Goal: Transaction & Acquisition: Purchase product/service

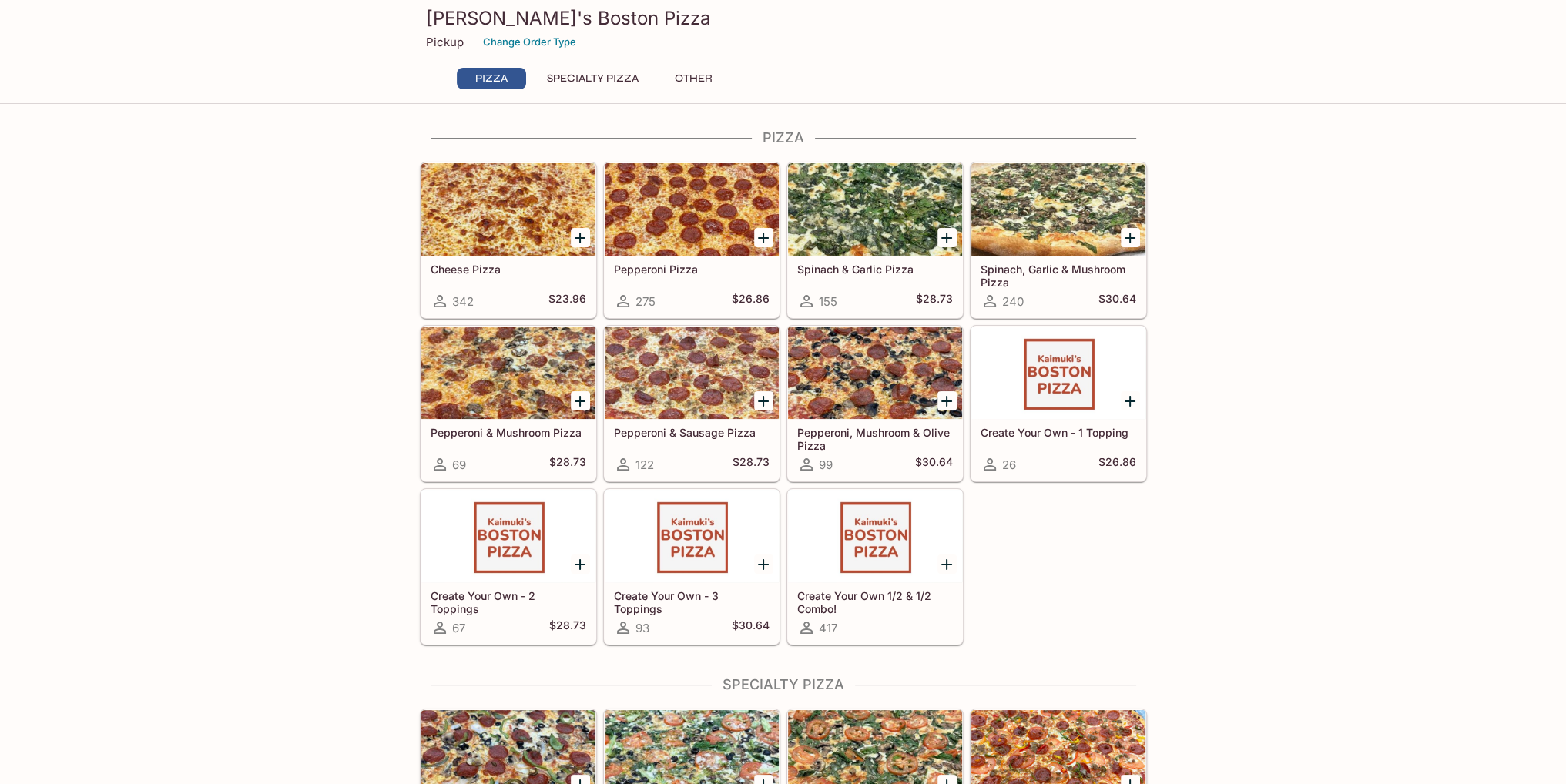
click at [603, 75] on button "Specialty Pizza" at bounding box center [593, 78] width 109 height 22
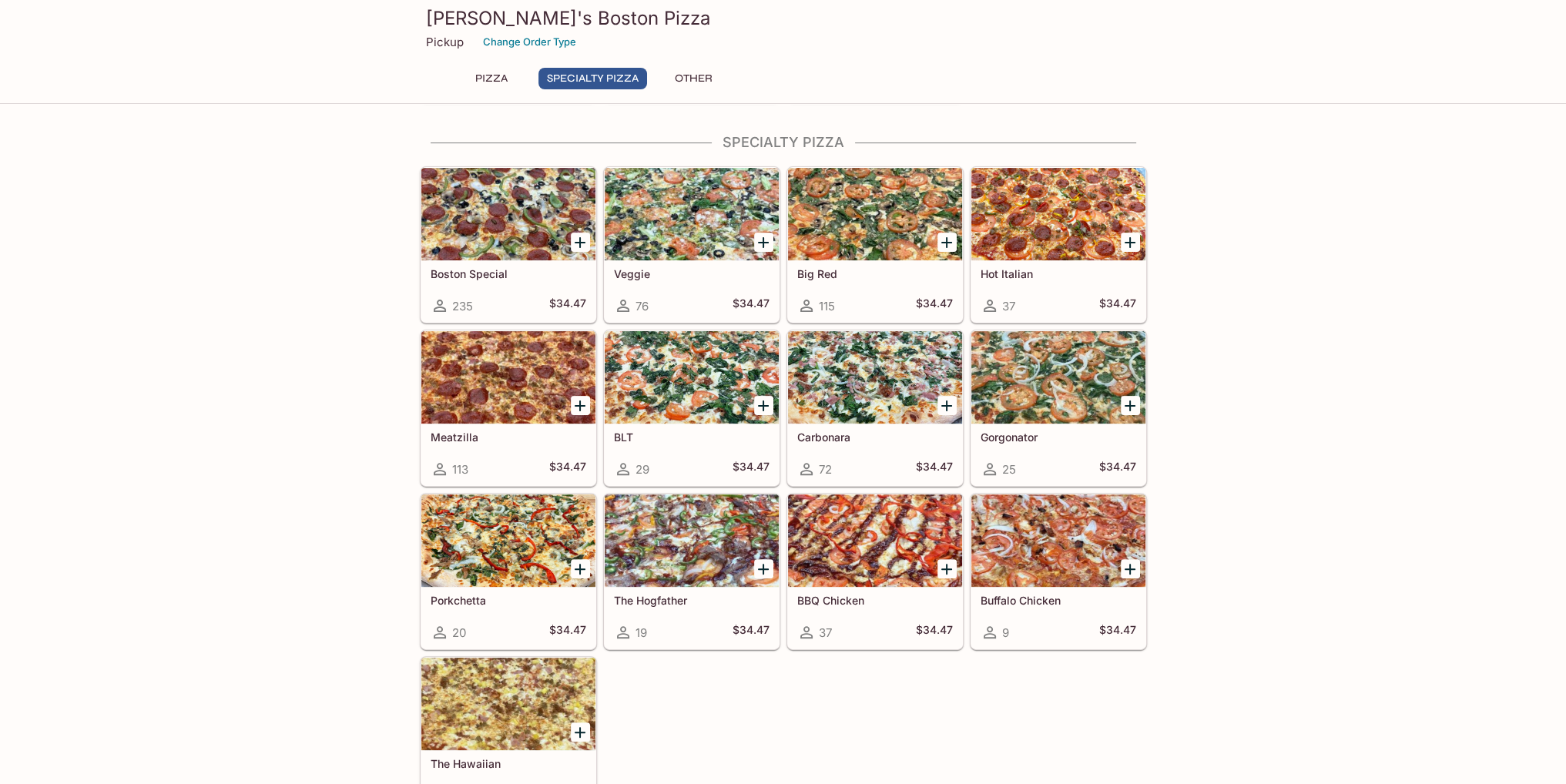
scroll to position [543, 0]
click at [698, 73] on button "Other" at bounding box center [694, 78] width 69 height 22
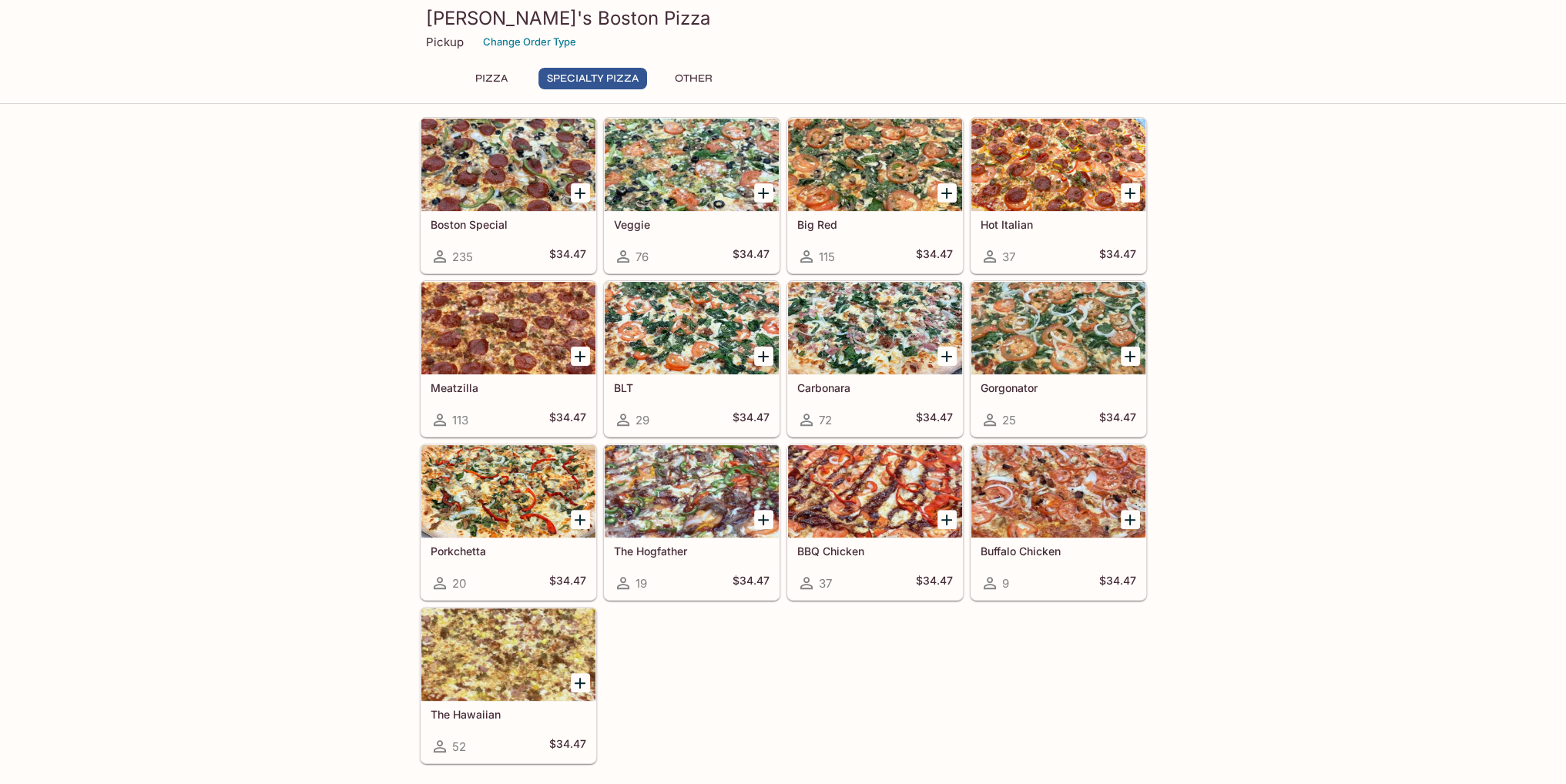
scroll to position [616, 0]
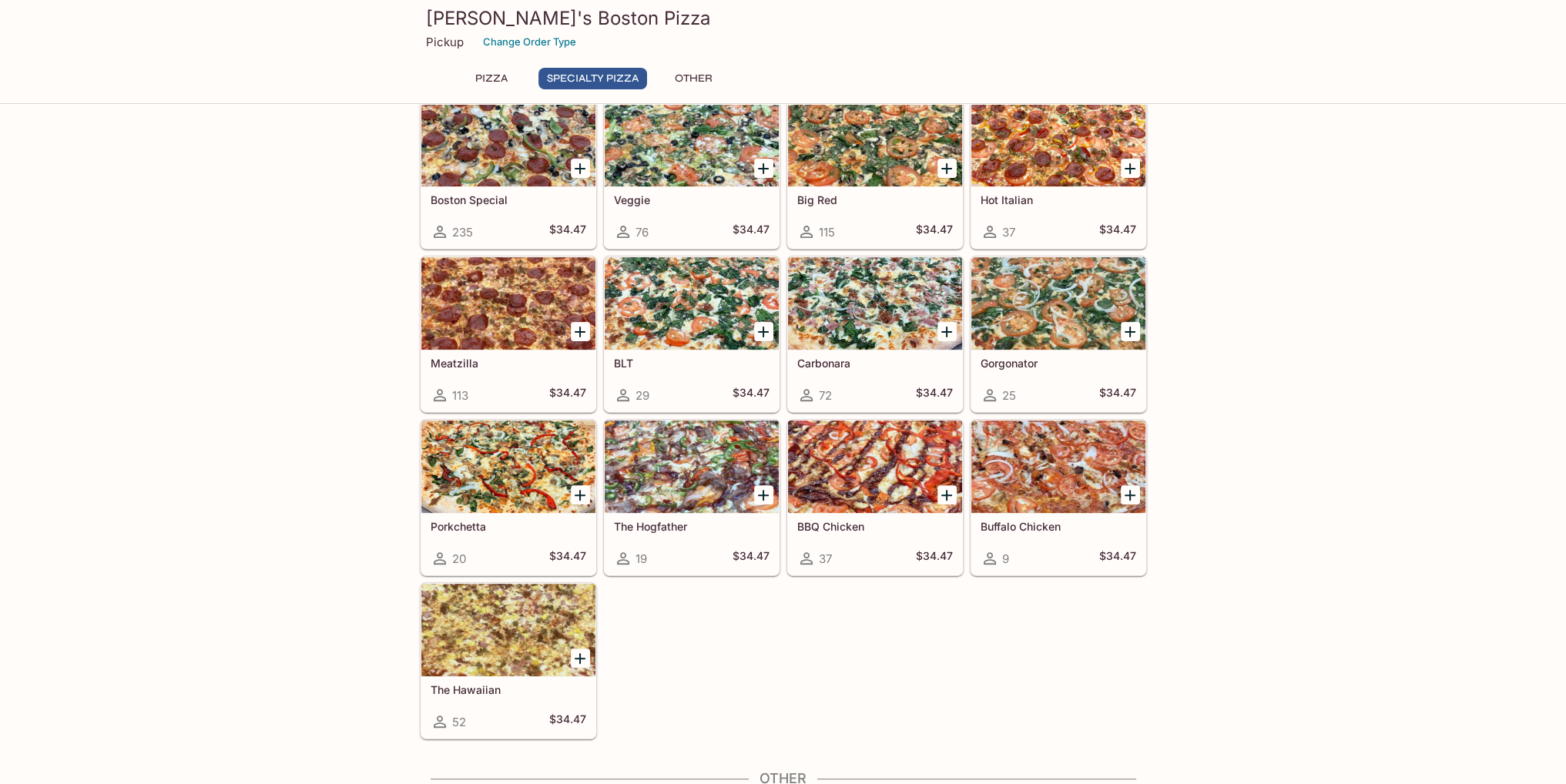
click at [692, 473] on div at bounding box center [691, 466] width 174 height 92
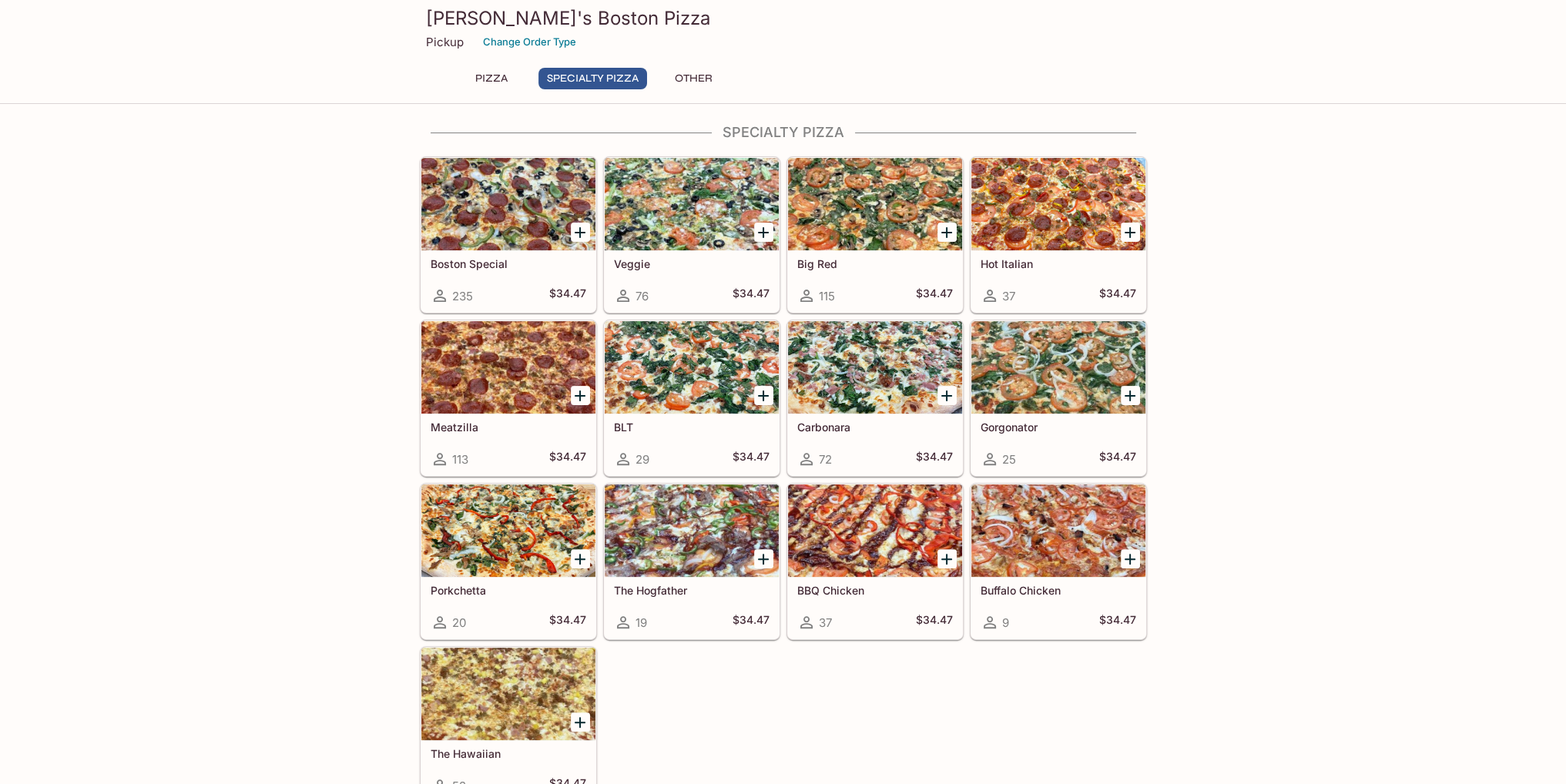
scroll to position [564, 0]
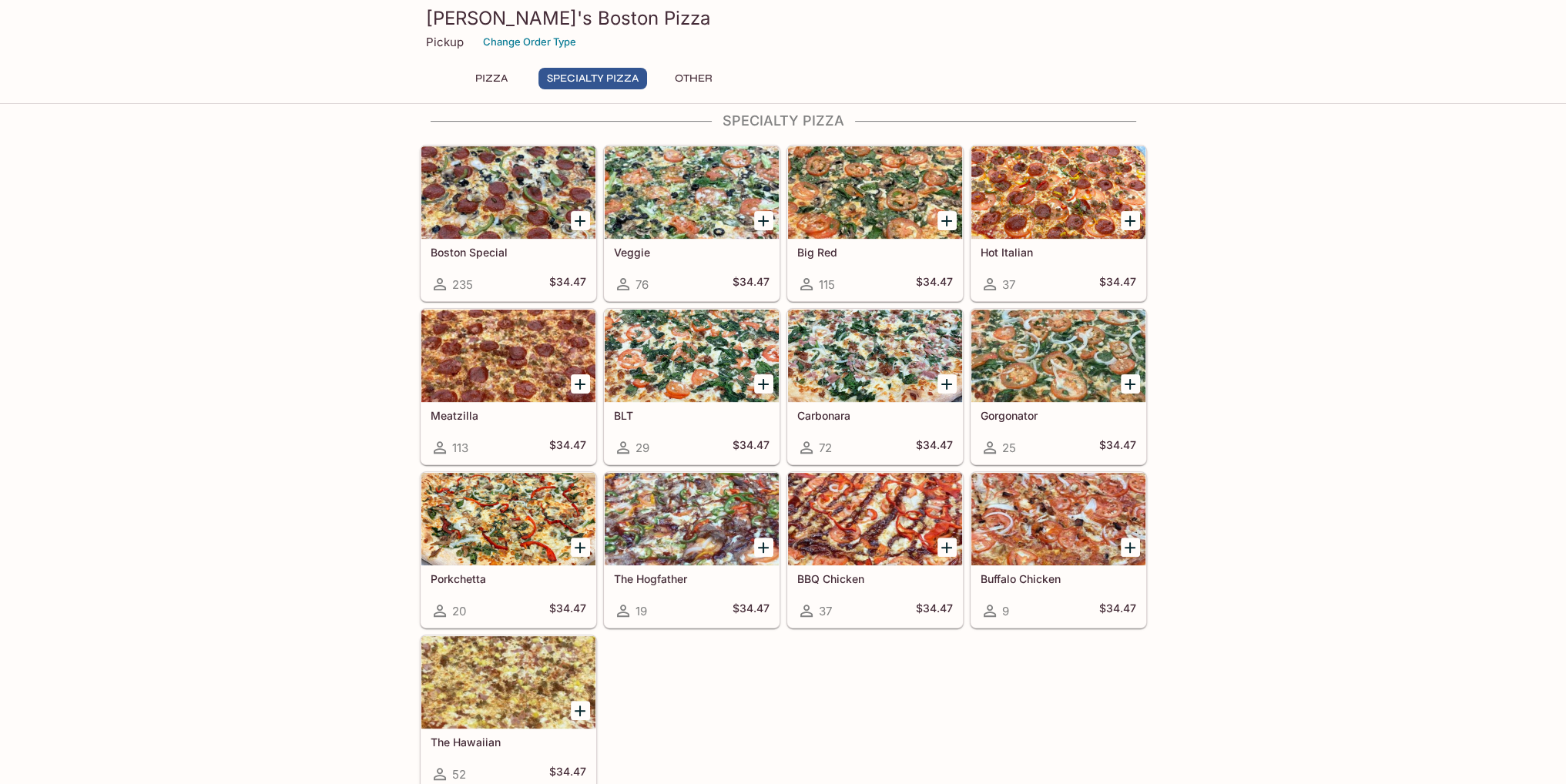
click at [1068, 357] on div at bounding box center [1058, 356] width 174 height 92
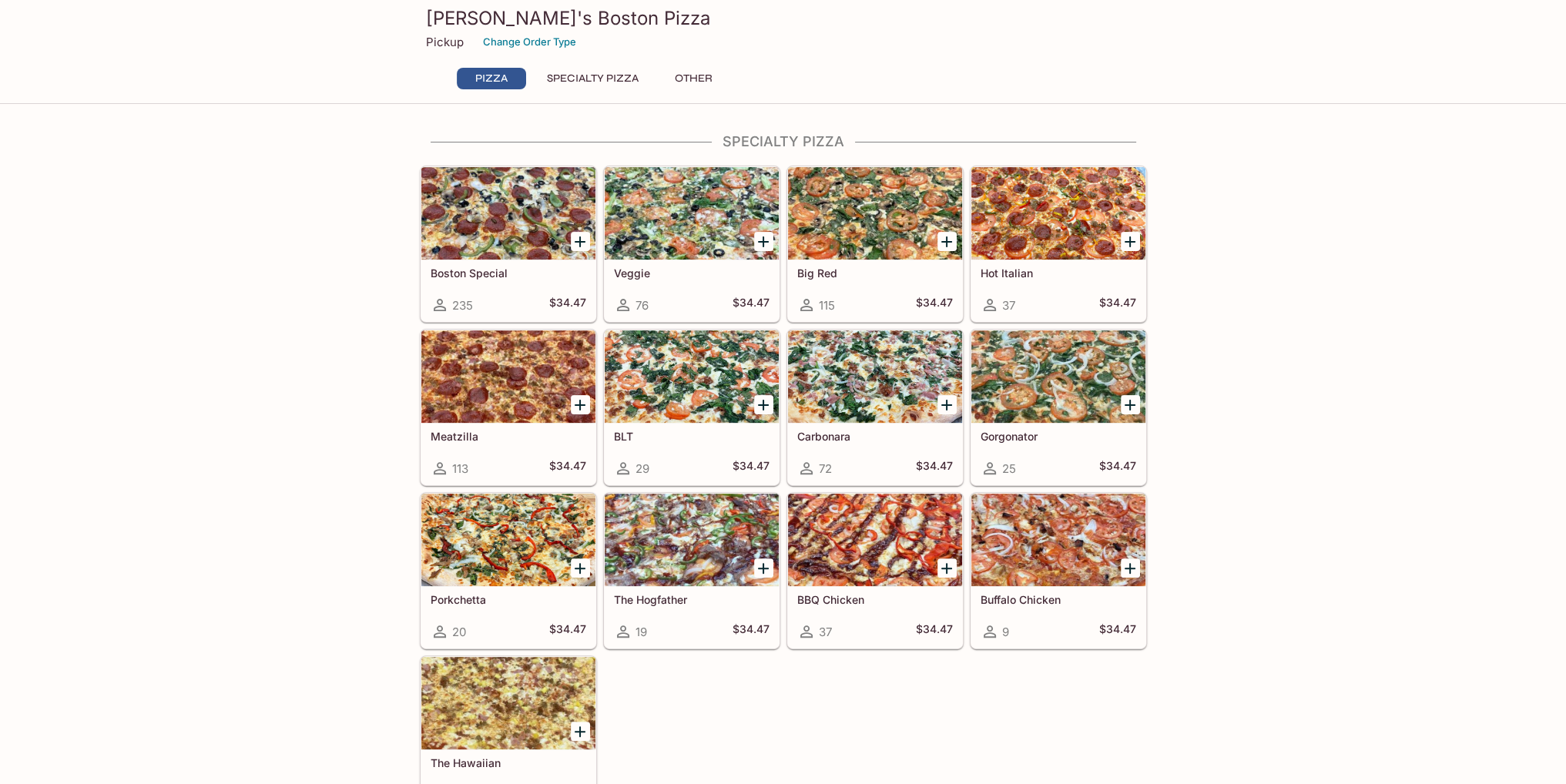
scroll to position [564, 0]
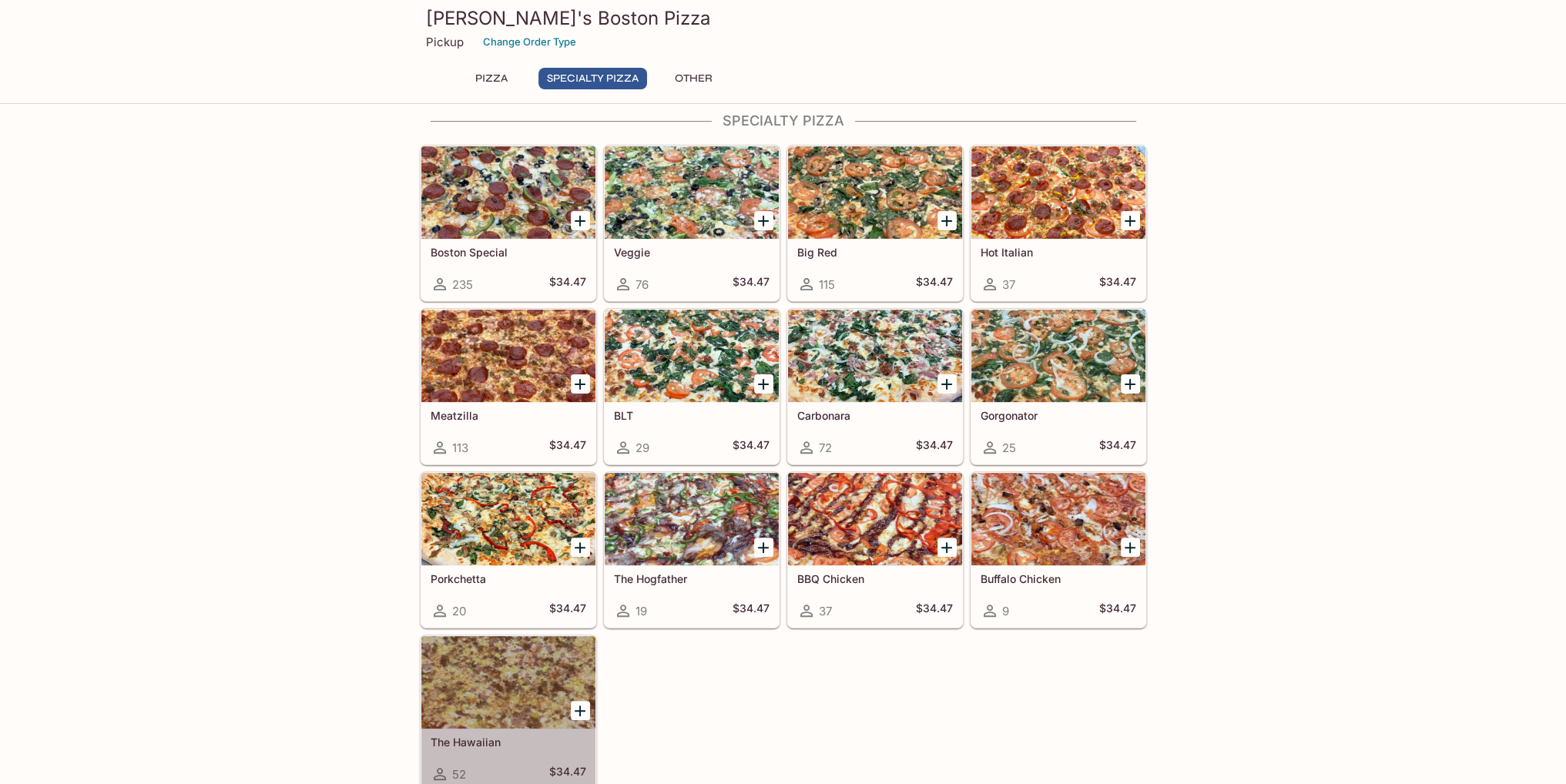
click at [553, 650] on div at bounding box center [509, 681] width 174 height 92
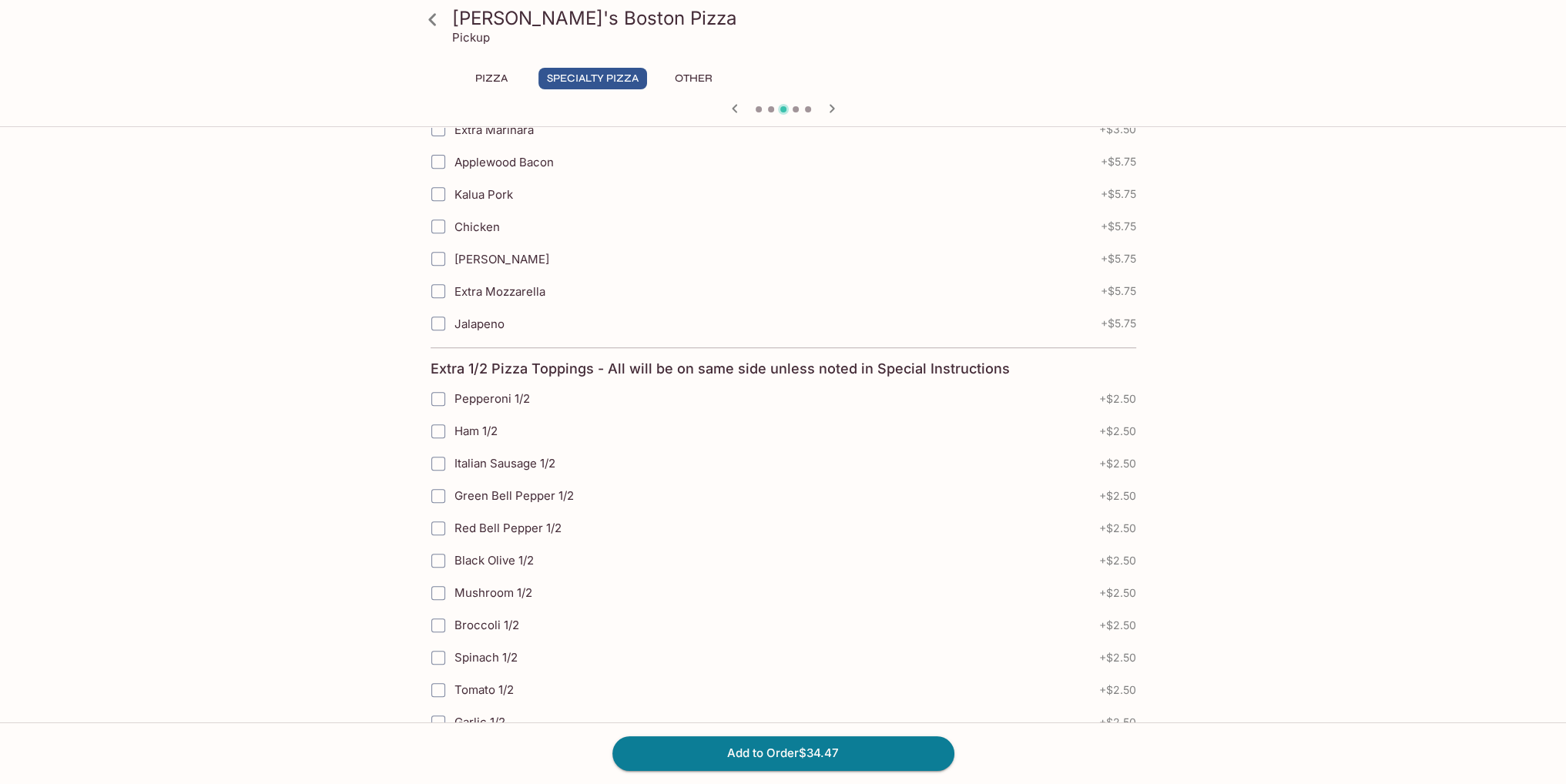
scroll to position [1001, 0]
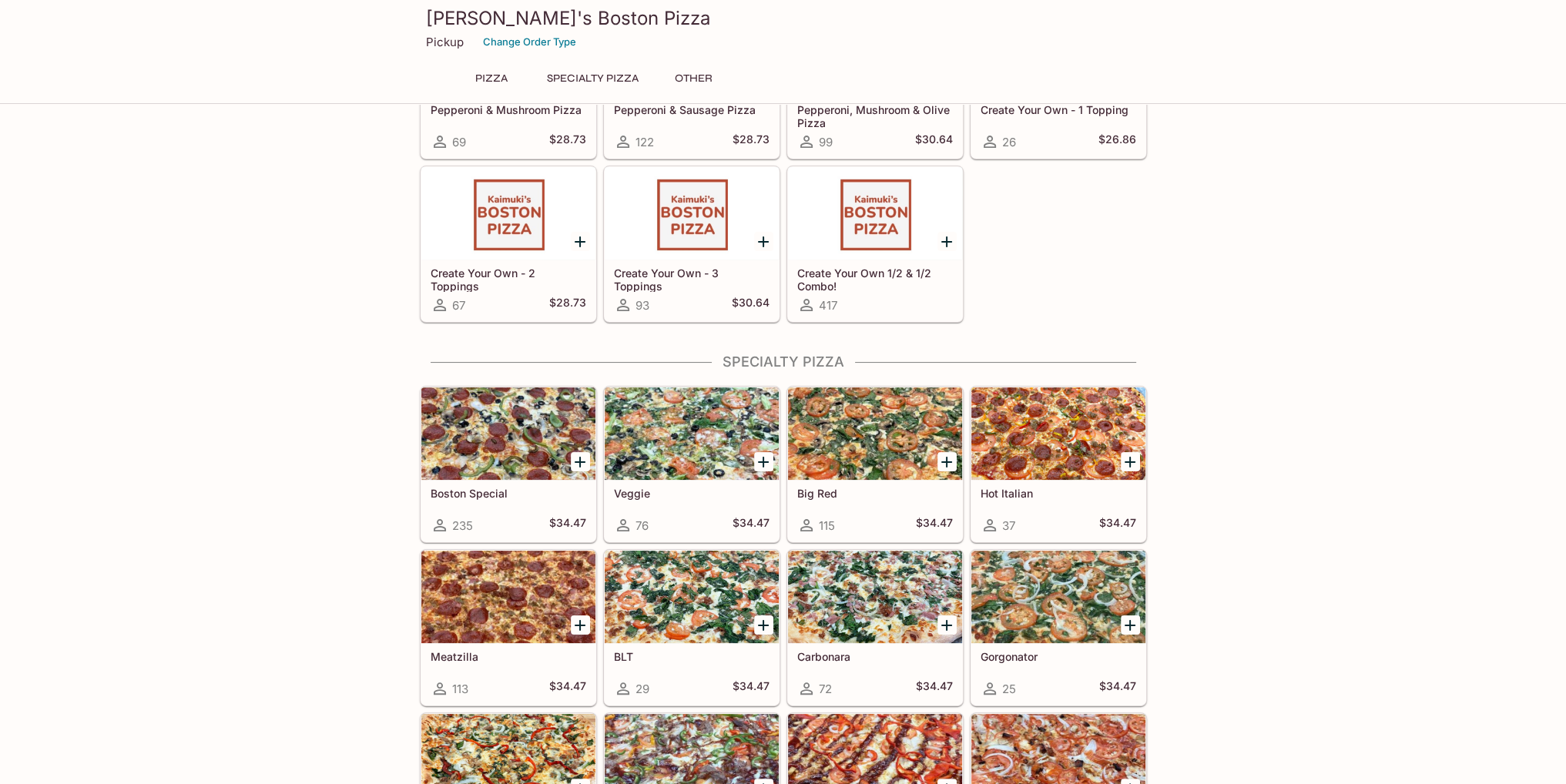
scroll to position [178, 0]
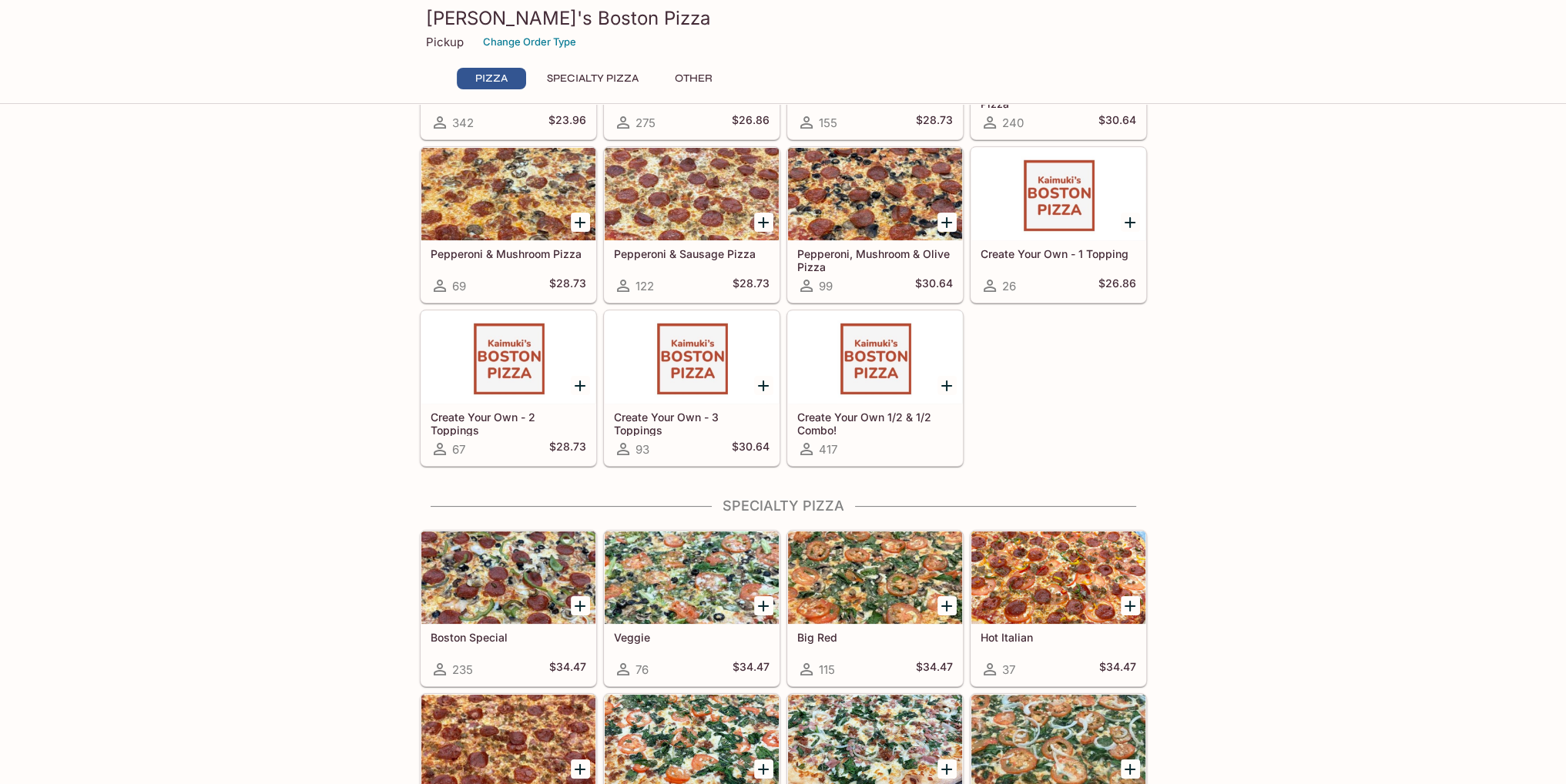
click at [884, 353] on div at bounding box center [875, 356] width 174 height 92
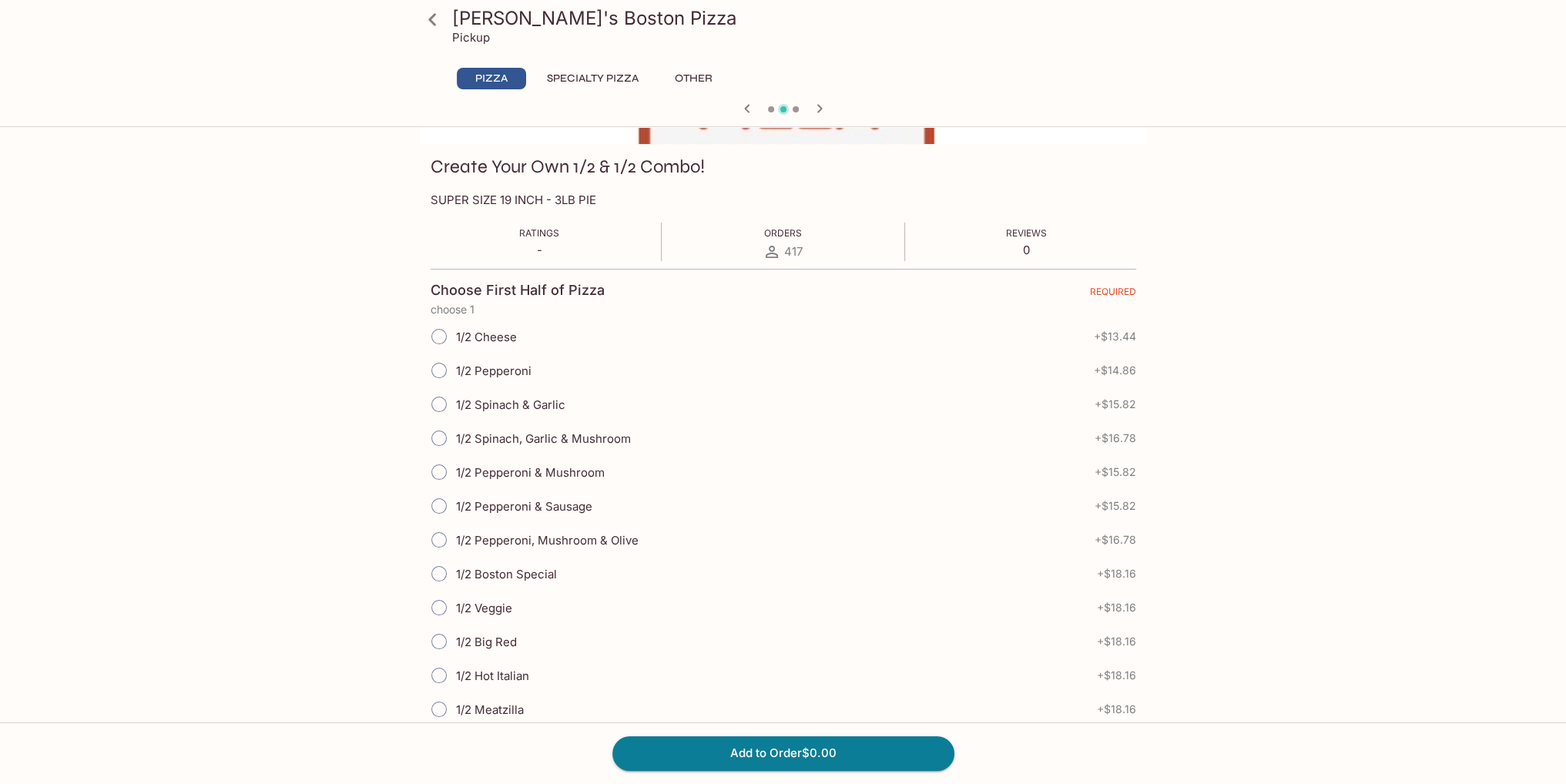
scroll to position [231, 0]
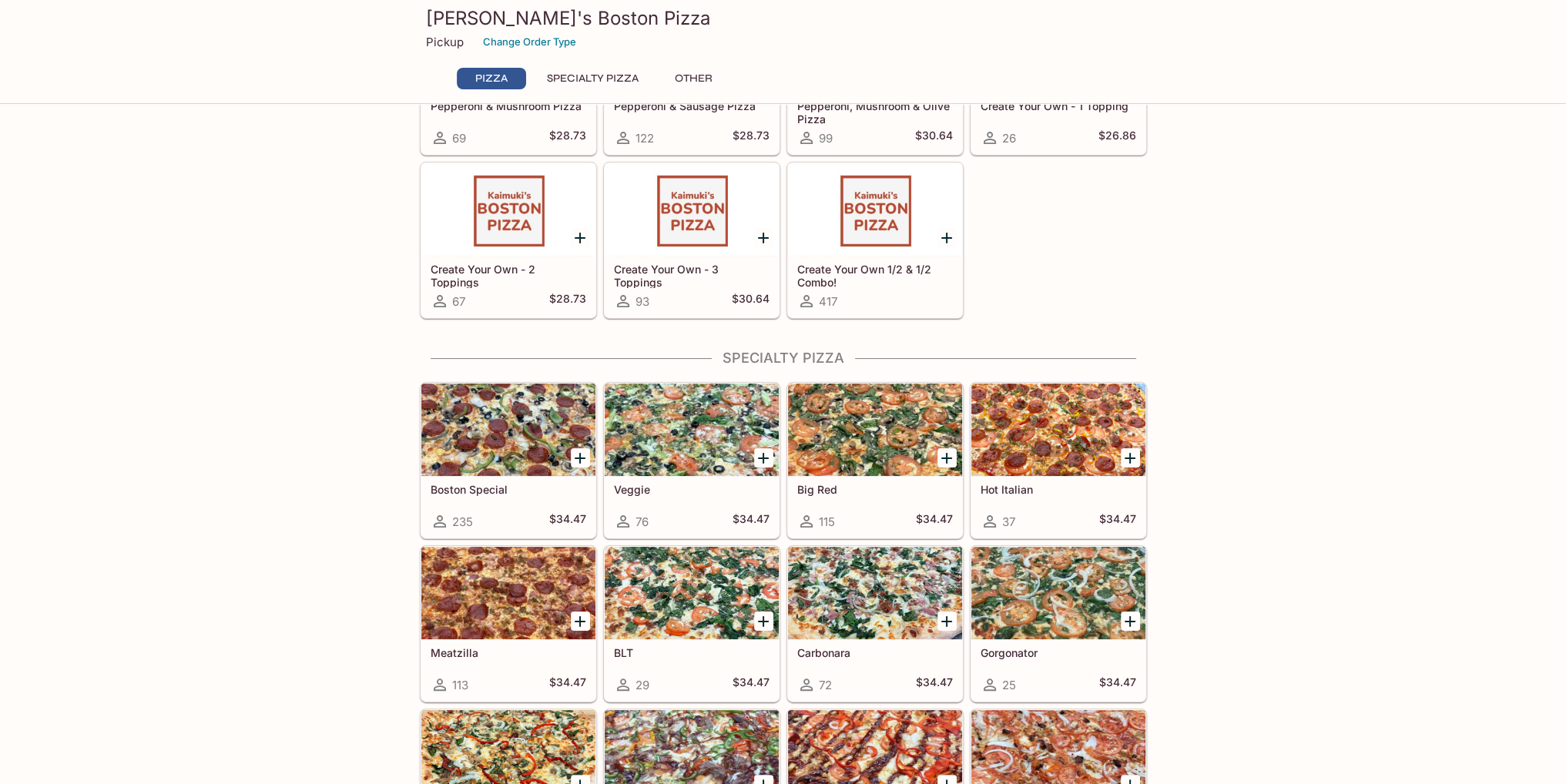
scroll to position [462, 0]
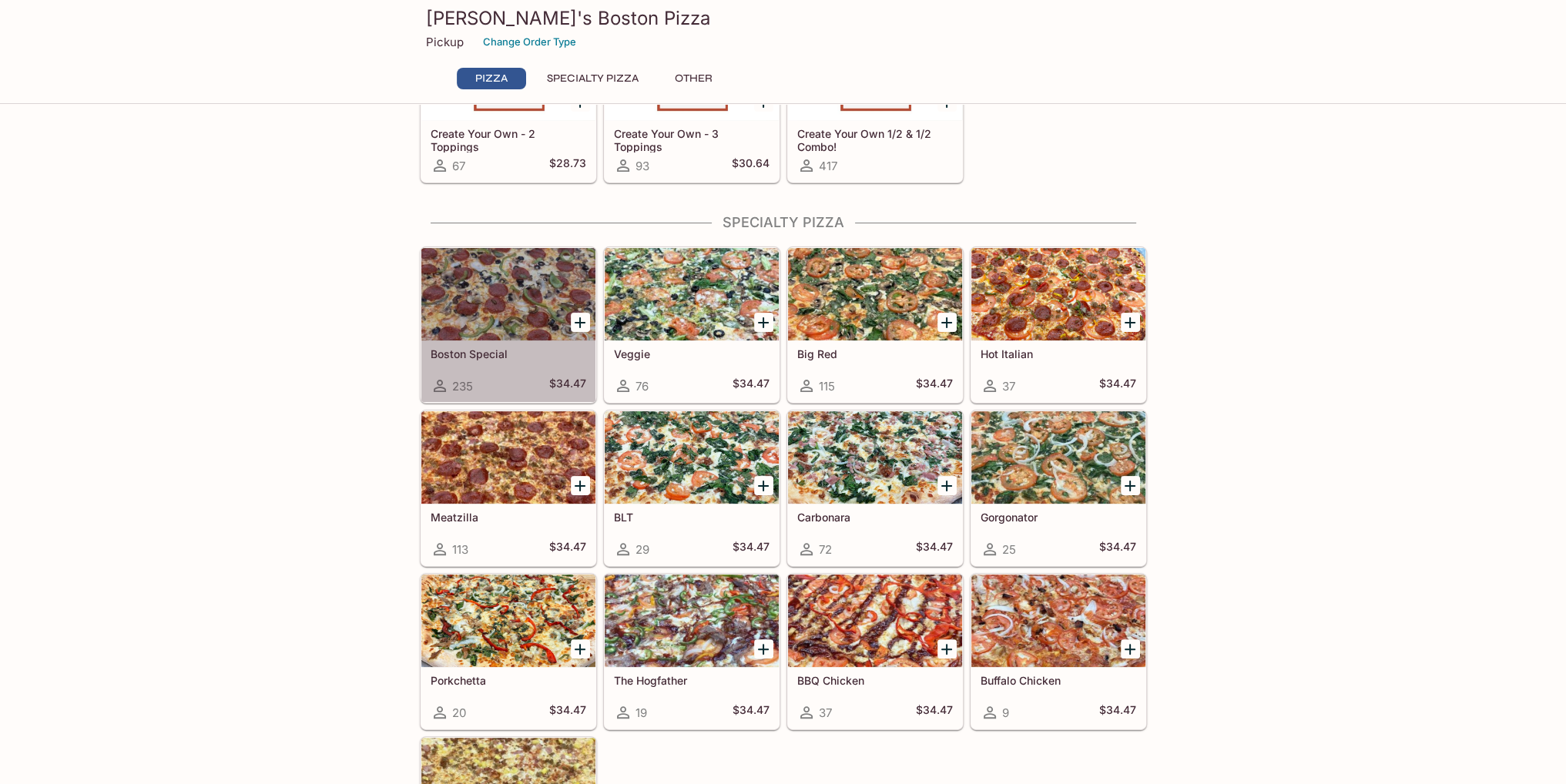
click at [487, 291] on div at bounding box center [509, 293] width 174 height 92
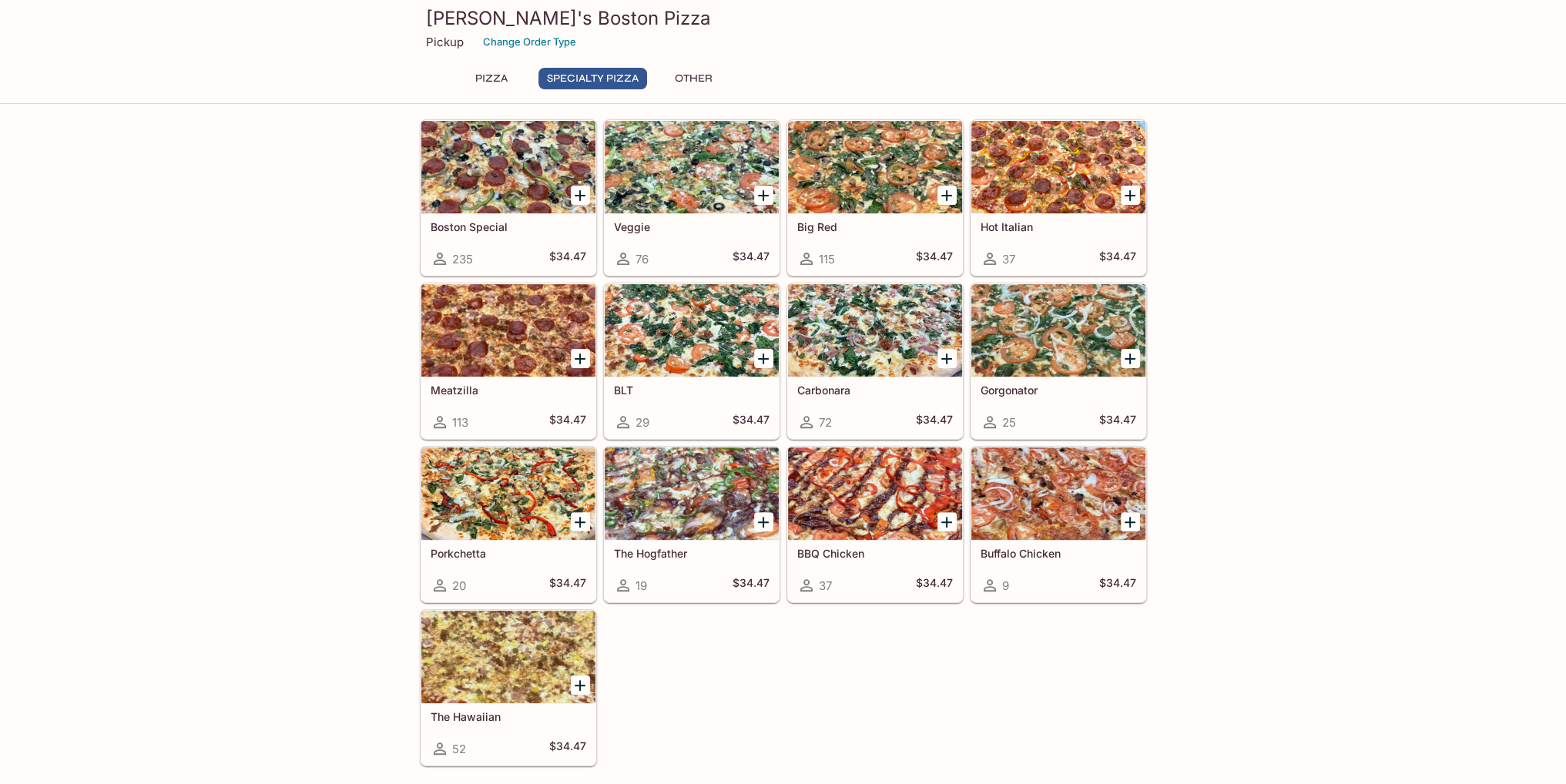
scroll to position [641, 0]
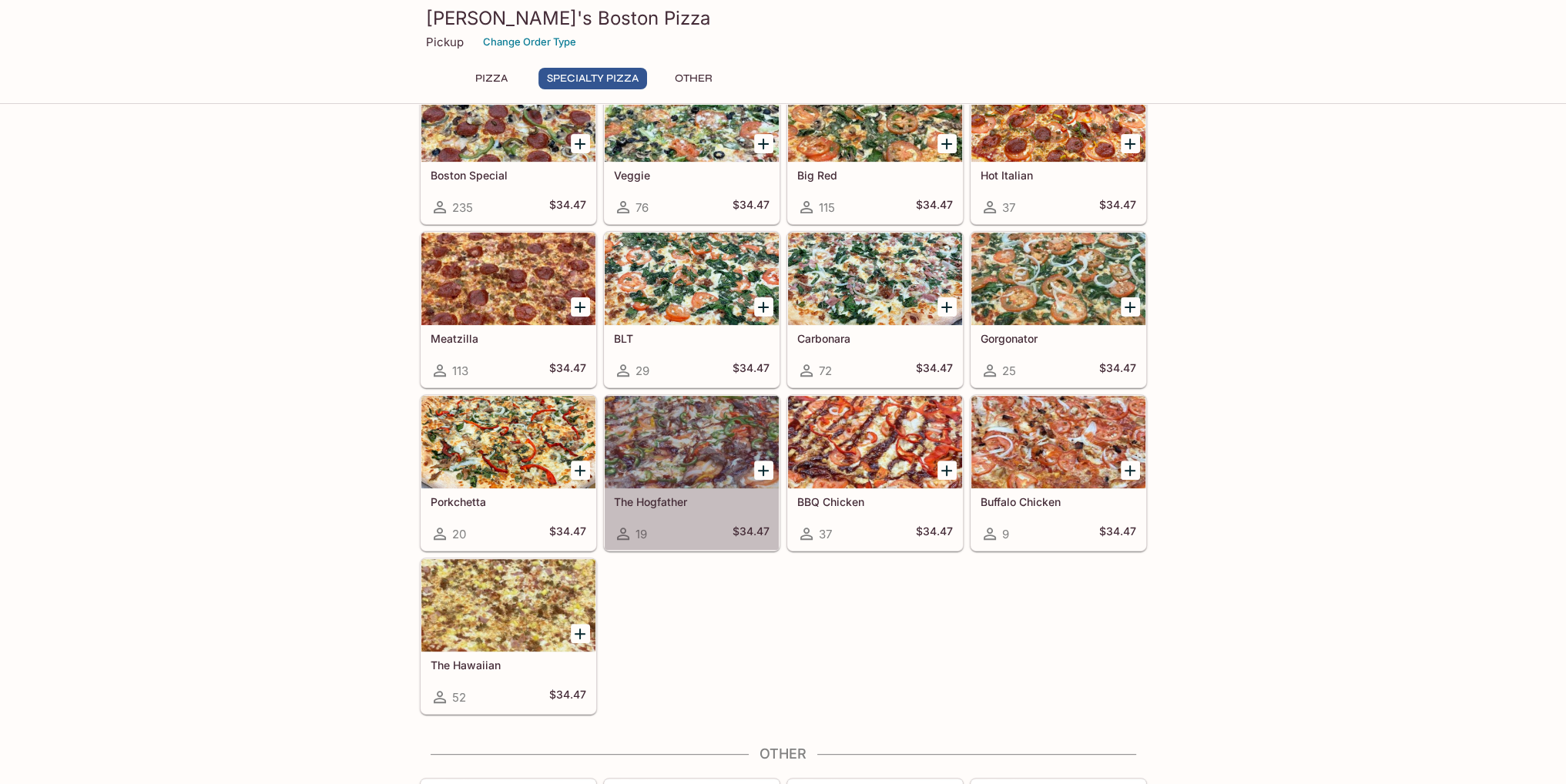
click at [698, 442] on div at bounding box center [691, 442] width 174 height 92
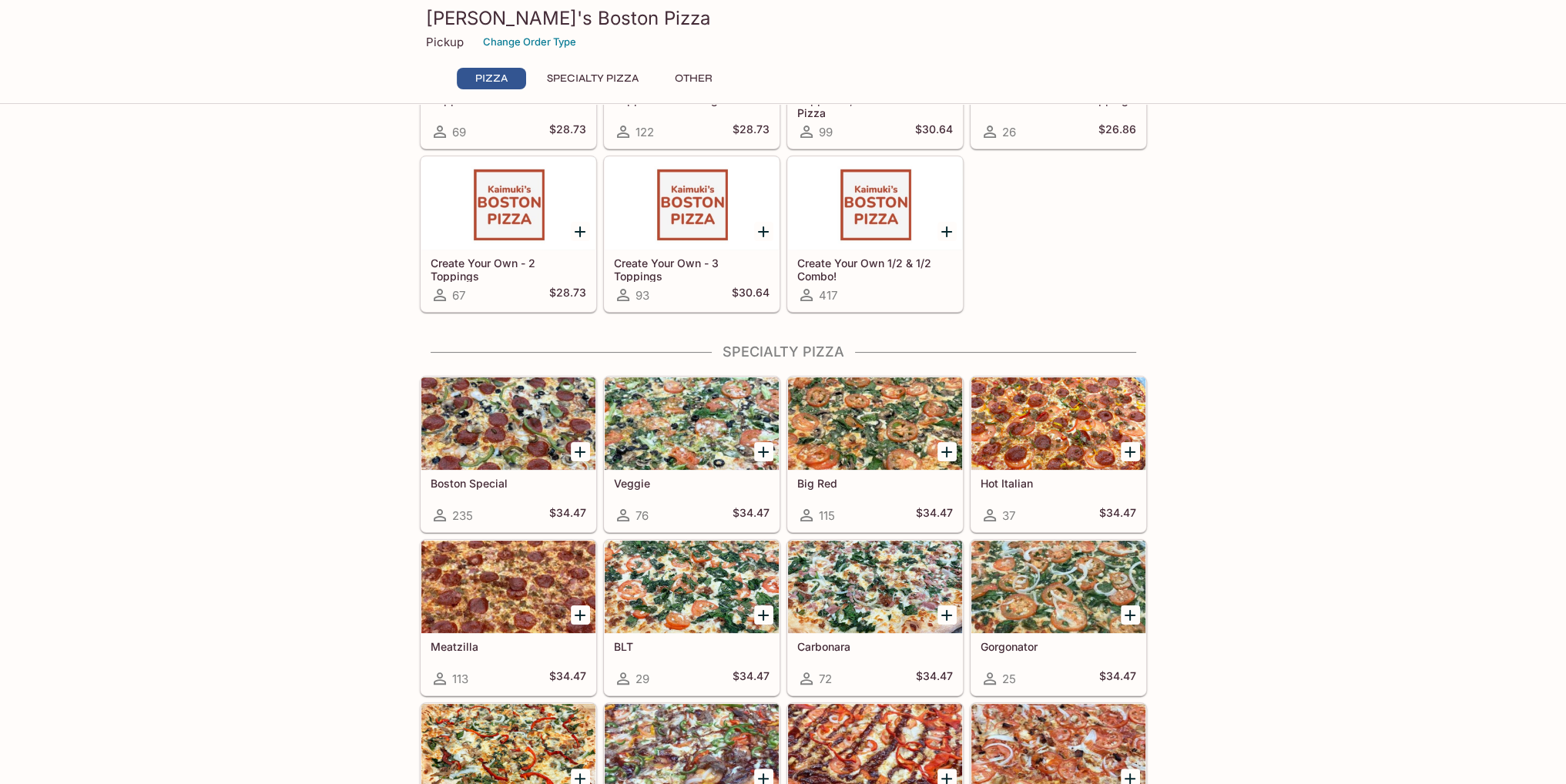
scroll to position [717, 0]
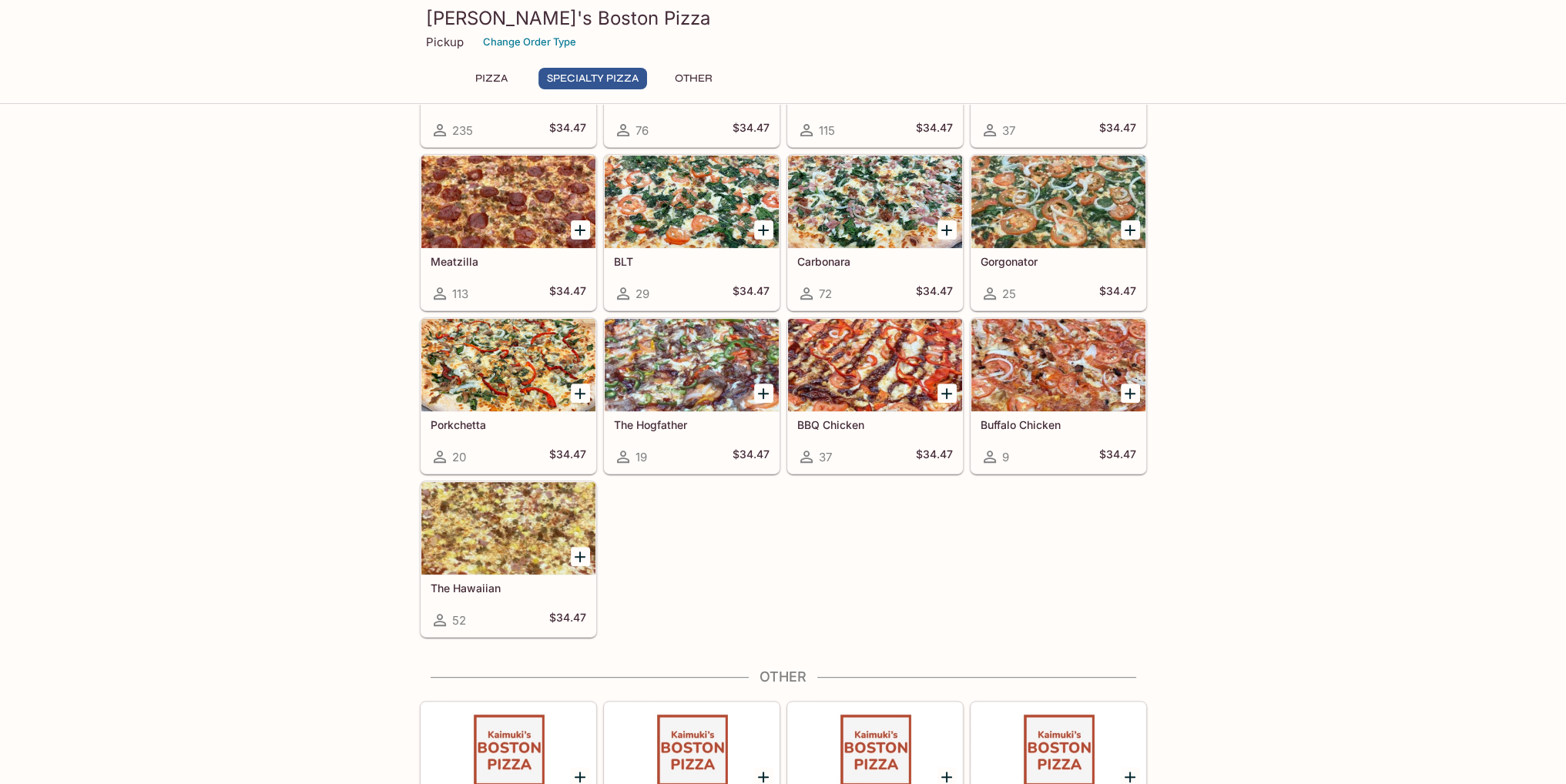
click at [527, 356] on div at bounding box center [509, 364] width 174 height 92
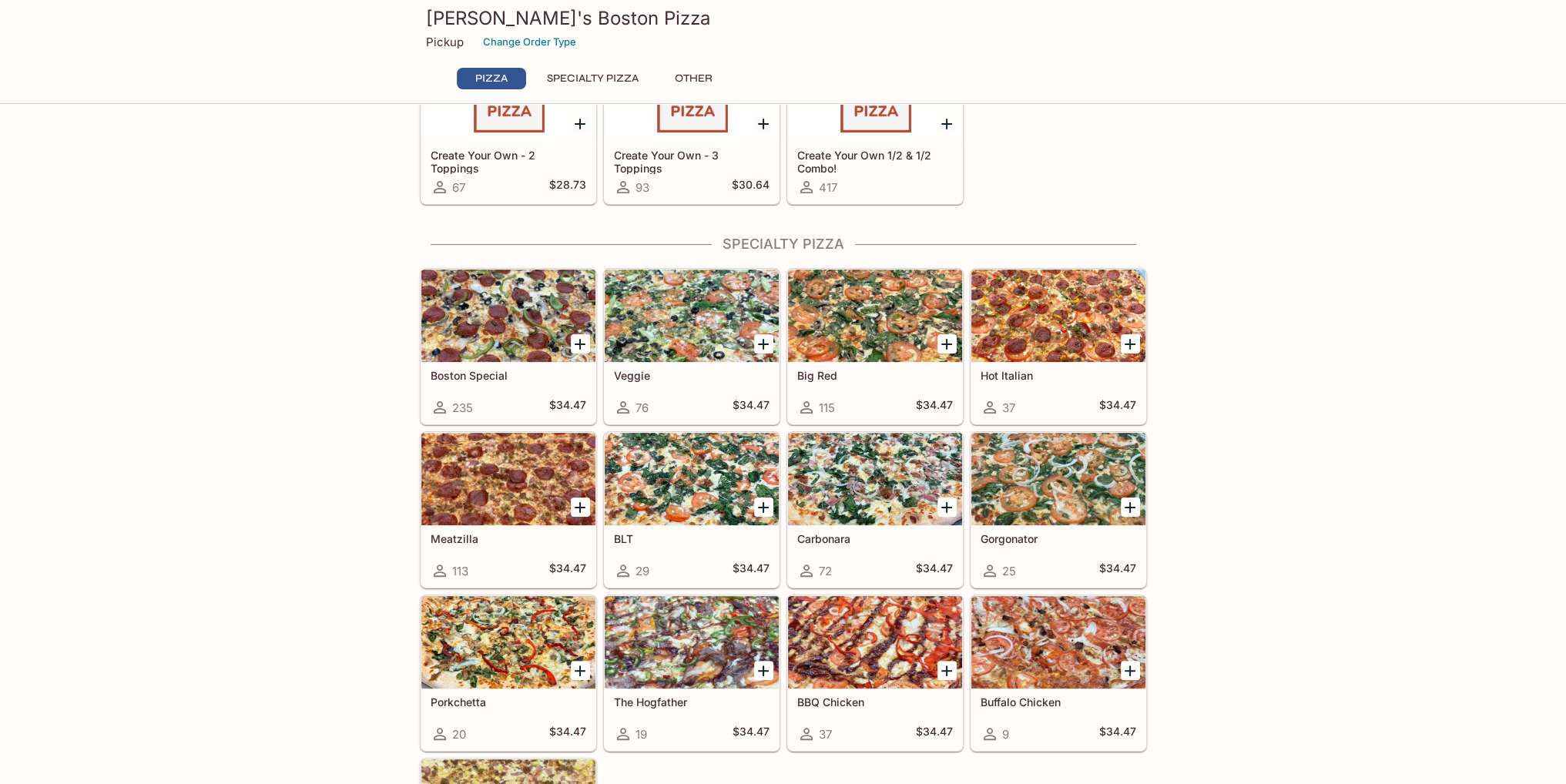
scroll to position [564, 0]
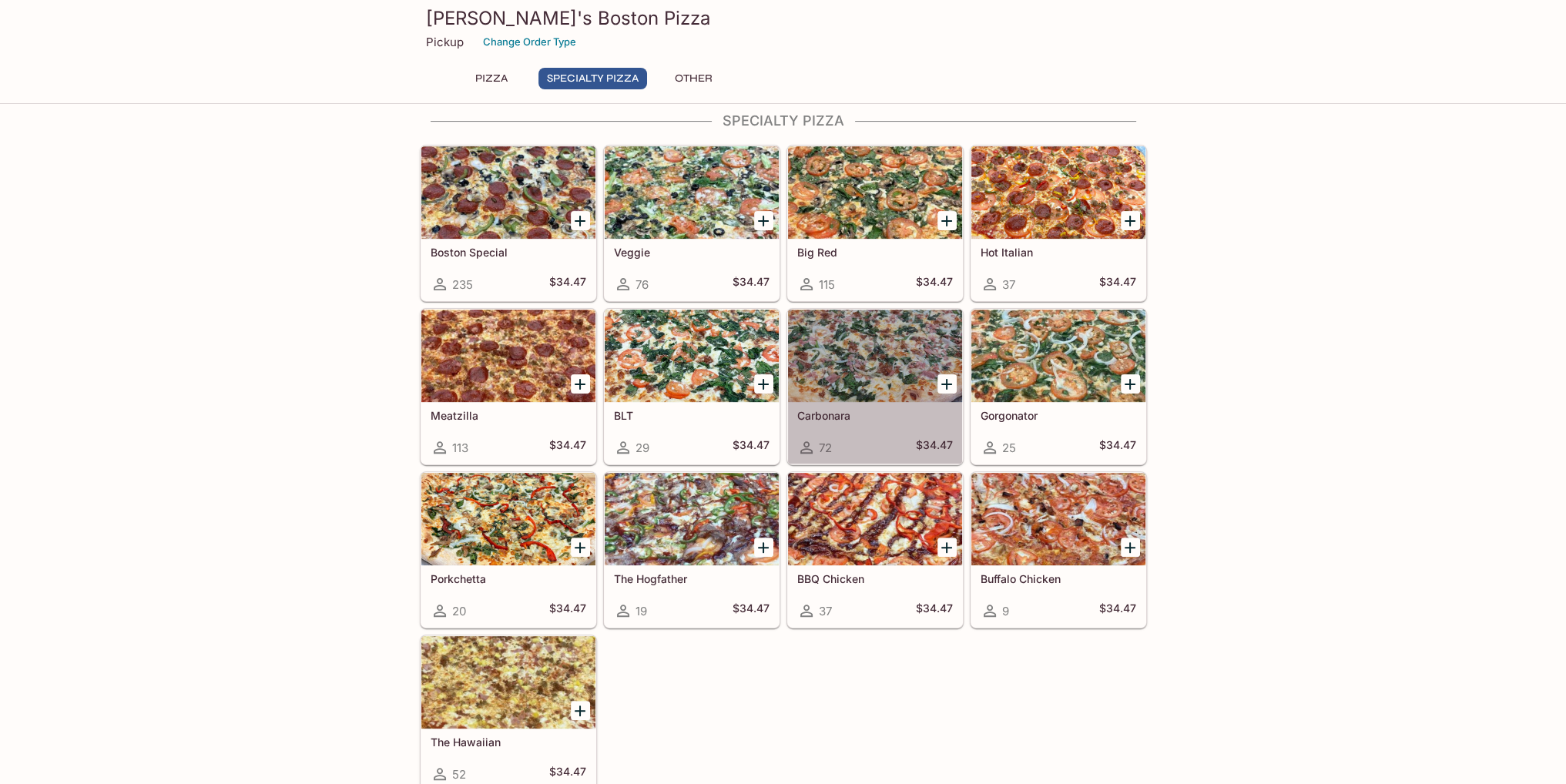
click at [873, 383] on div at bounding box center [875, 356] width 174 height 92
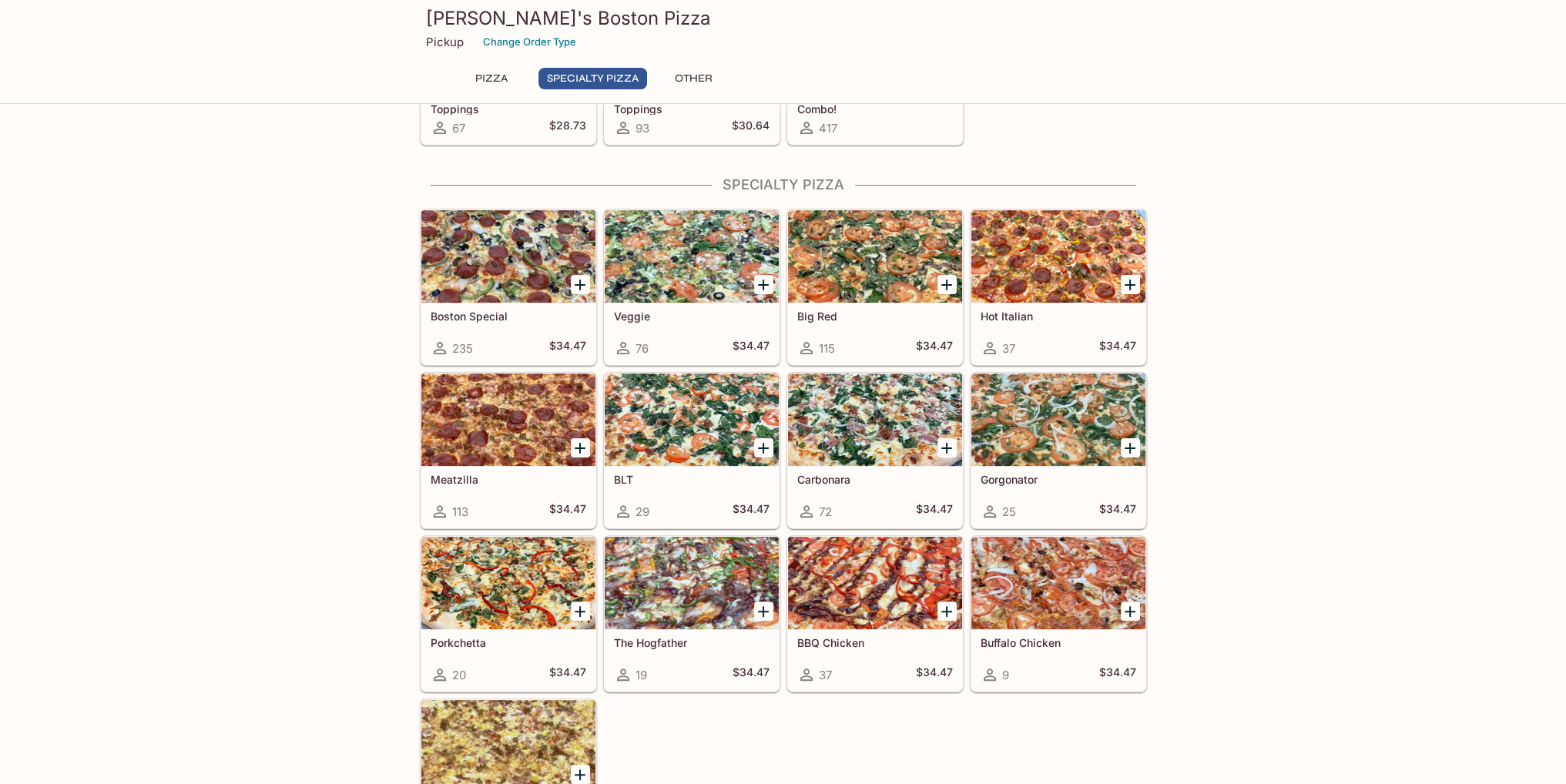
scroll to position [641, 0]
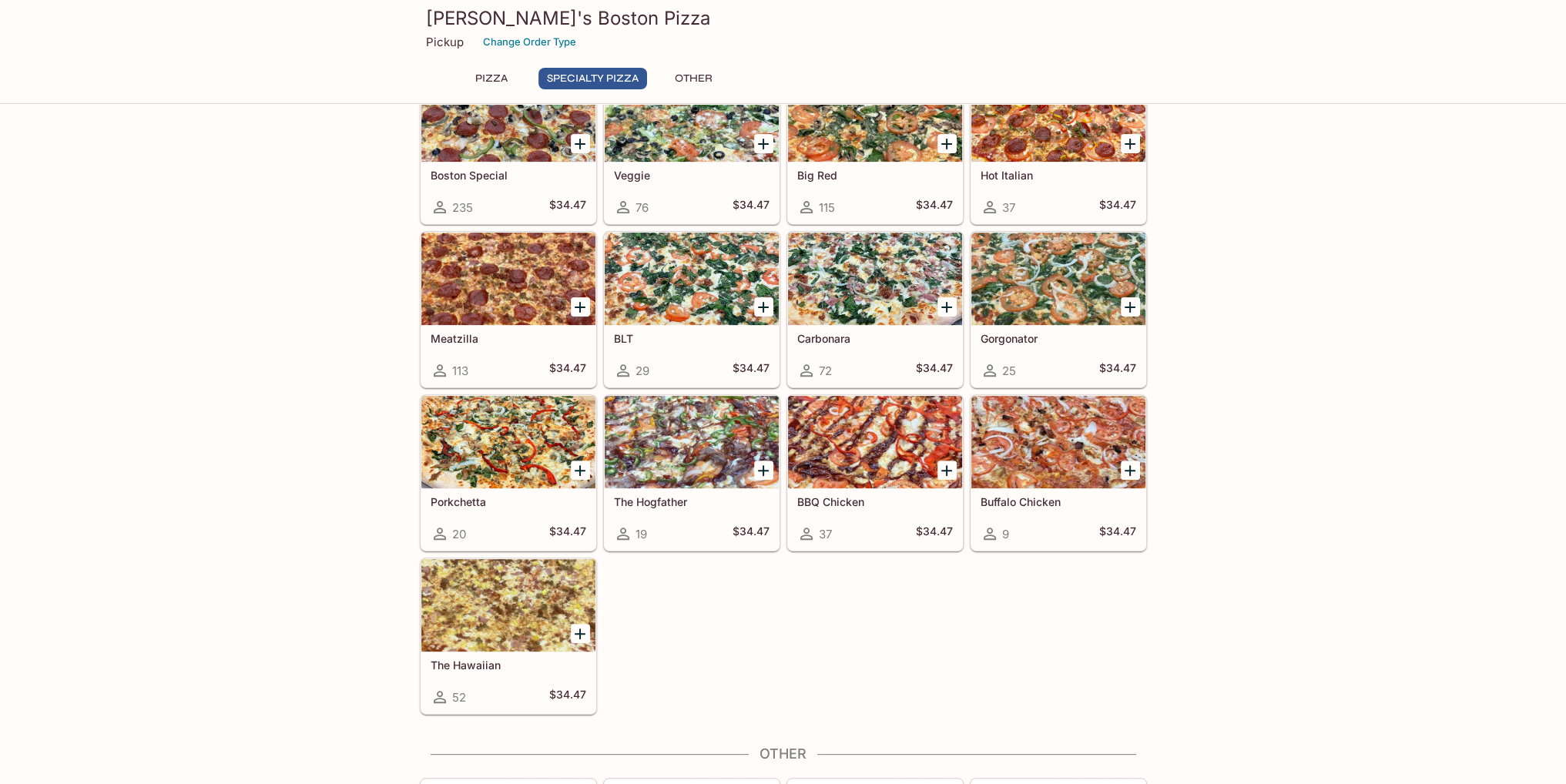
click at [1069, 297] on div at bounding box center [1058, 278] width 174 height 92
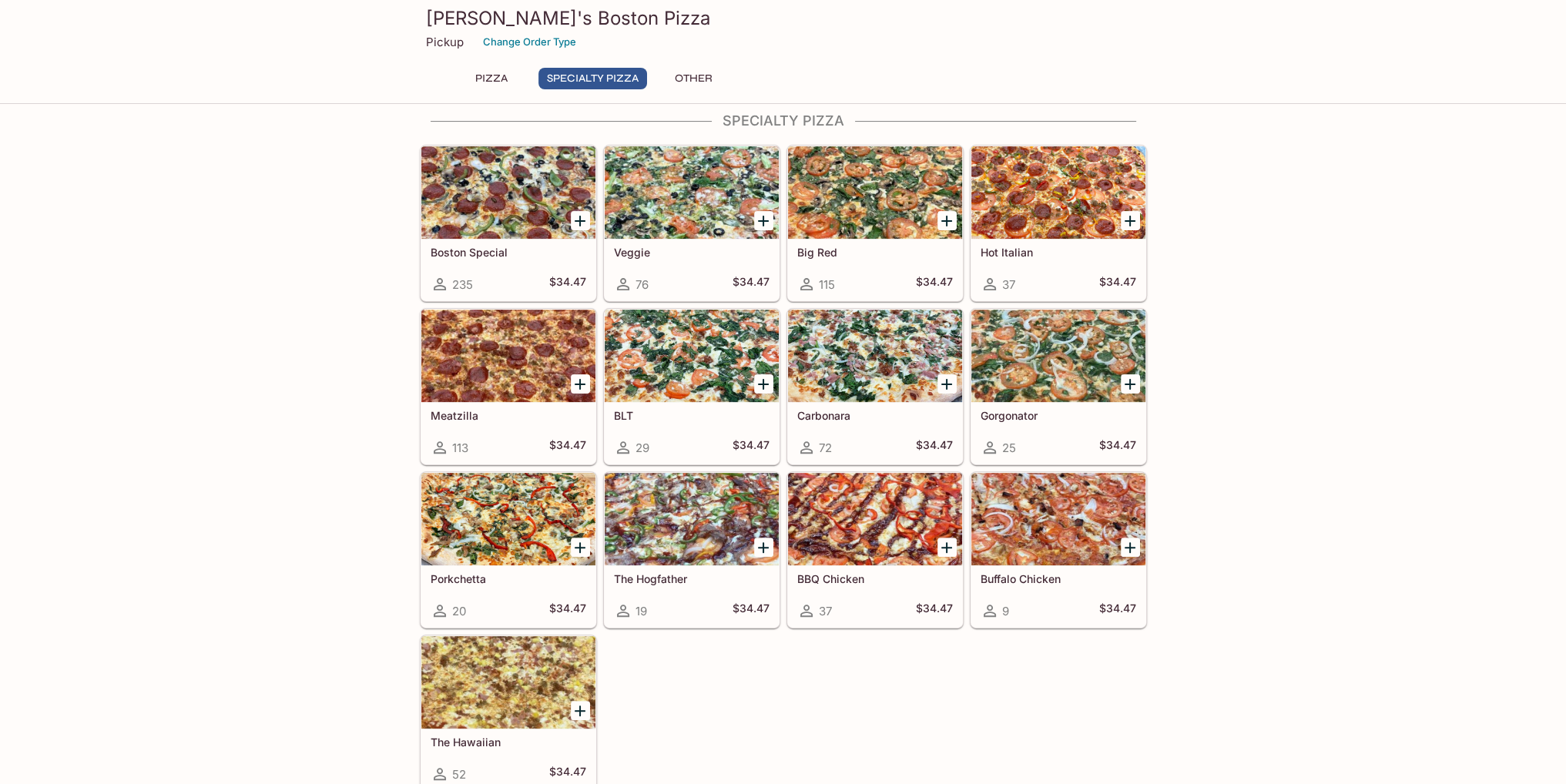
scroll to position [641, 0]
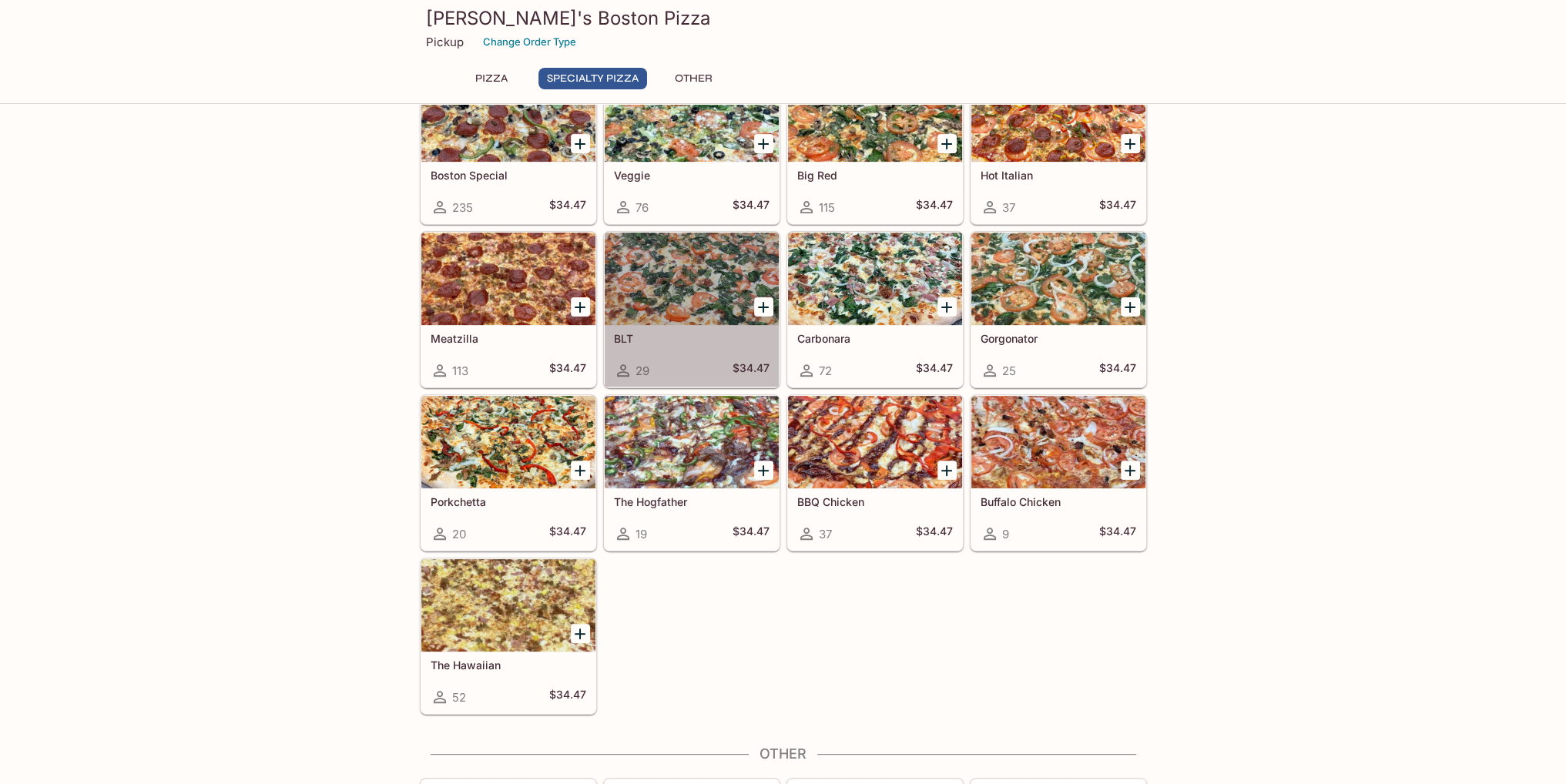
click at [698, 300] on div at bounding box center [691, 278] width 174 height 92
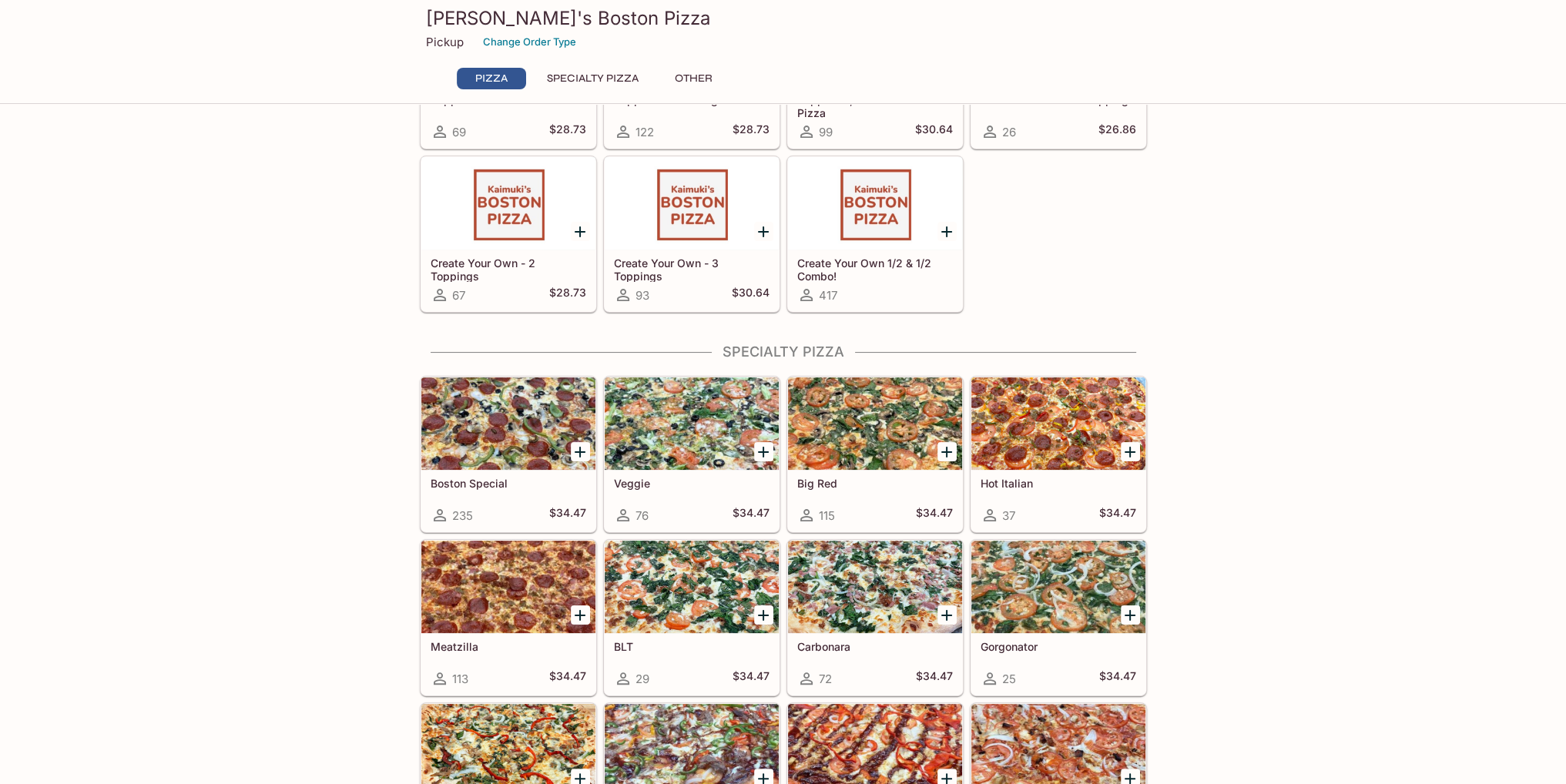
scroll to position [410, 0]
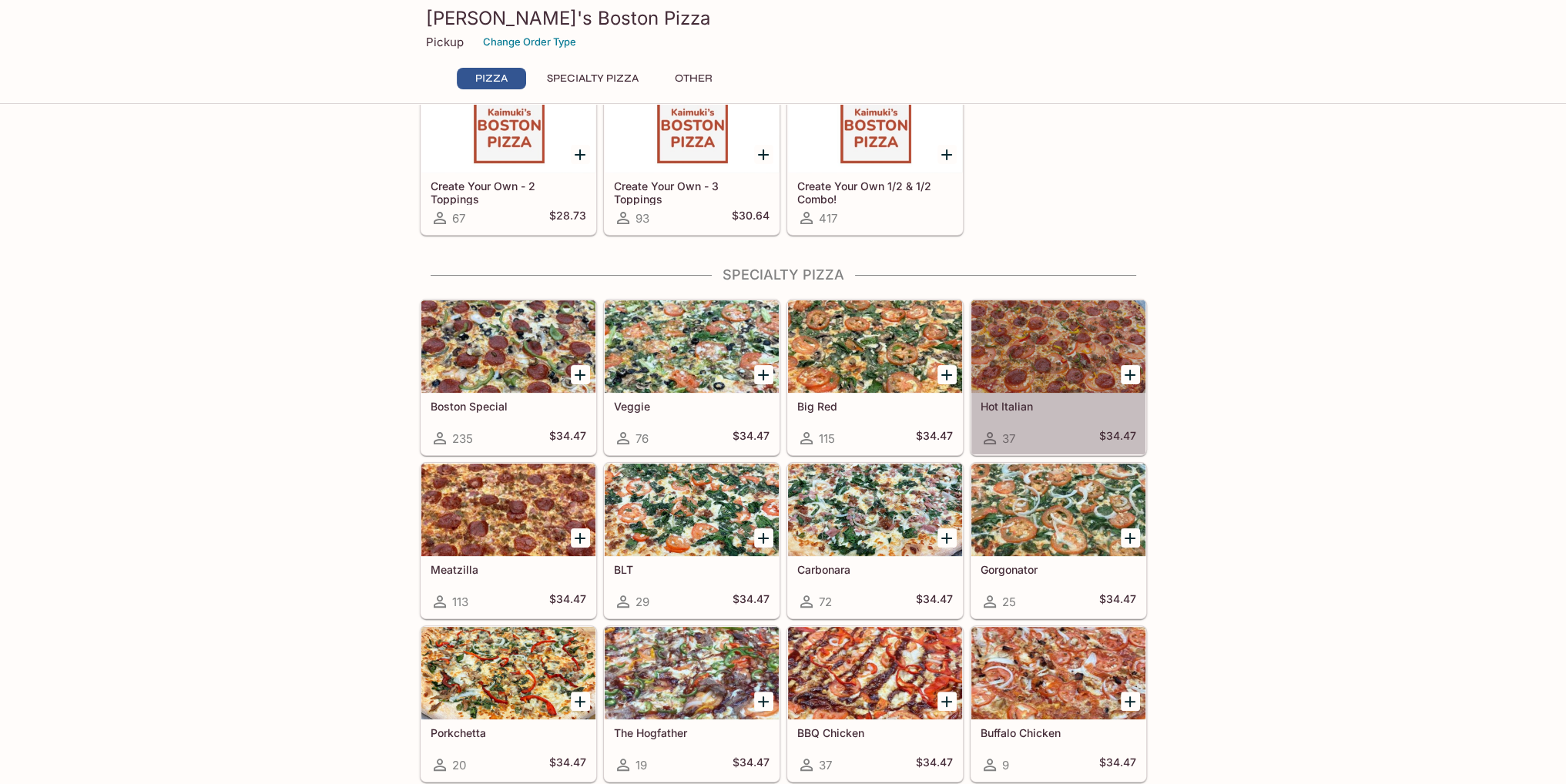
click at [1051, 330] on div at bounding box center [1058, 346] width 174 height 92
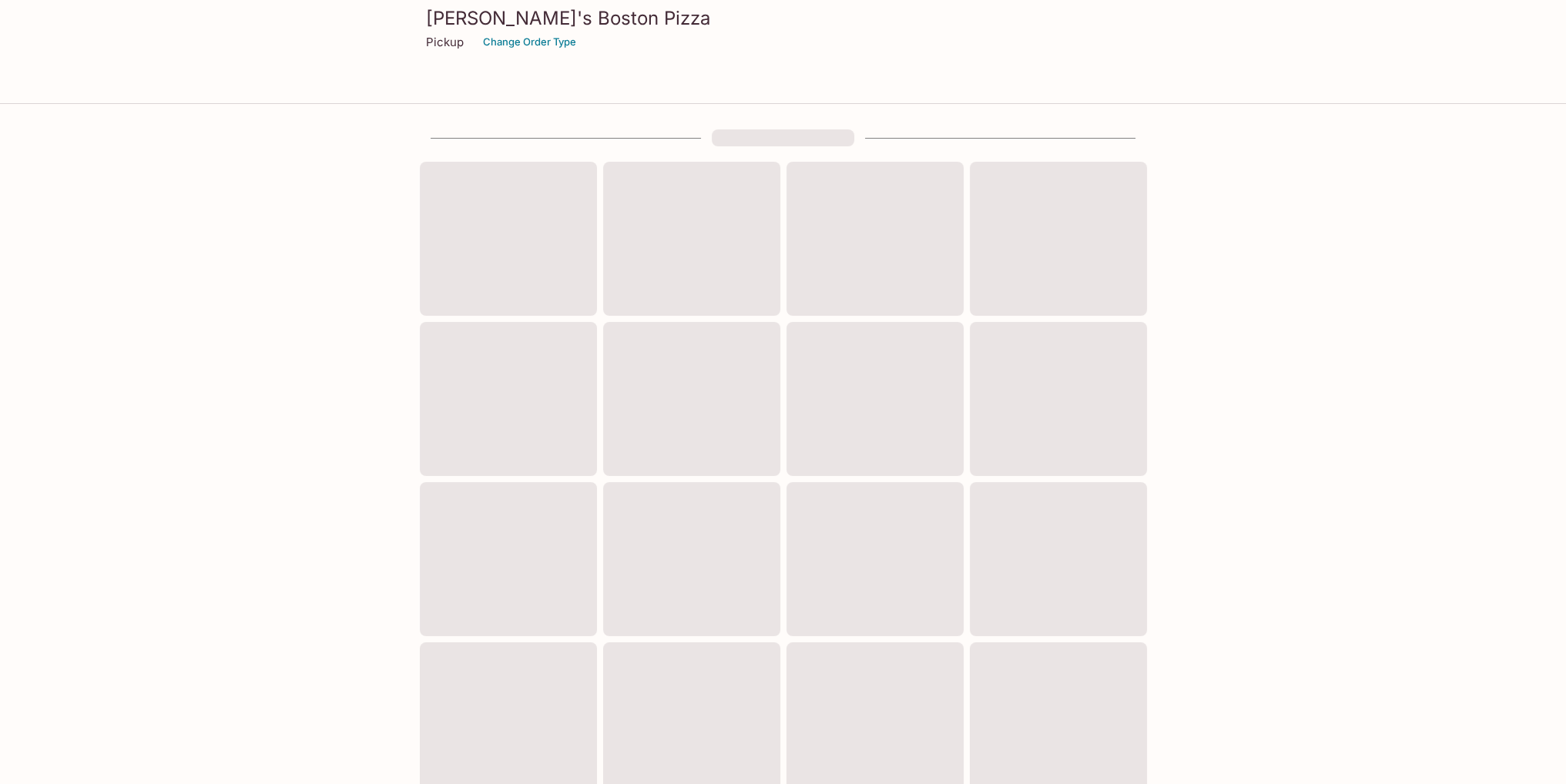
scroll to position [333, 0]
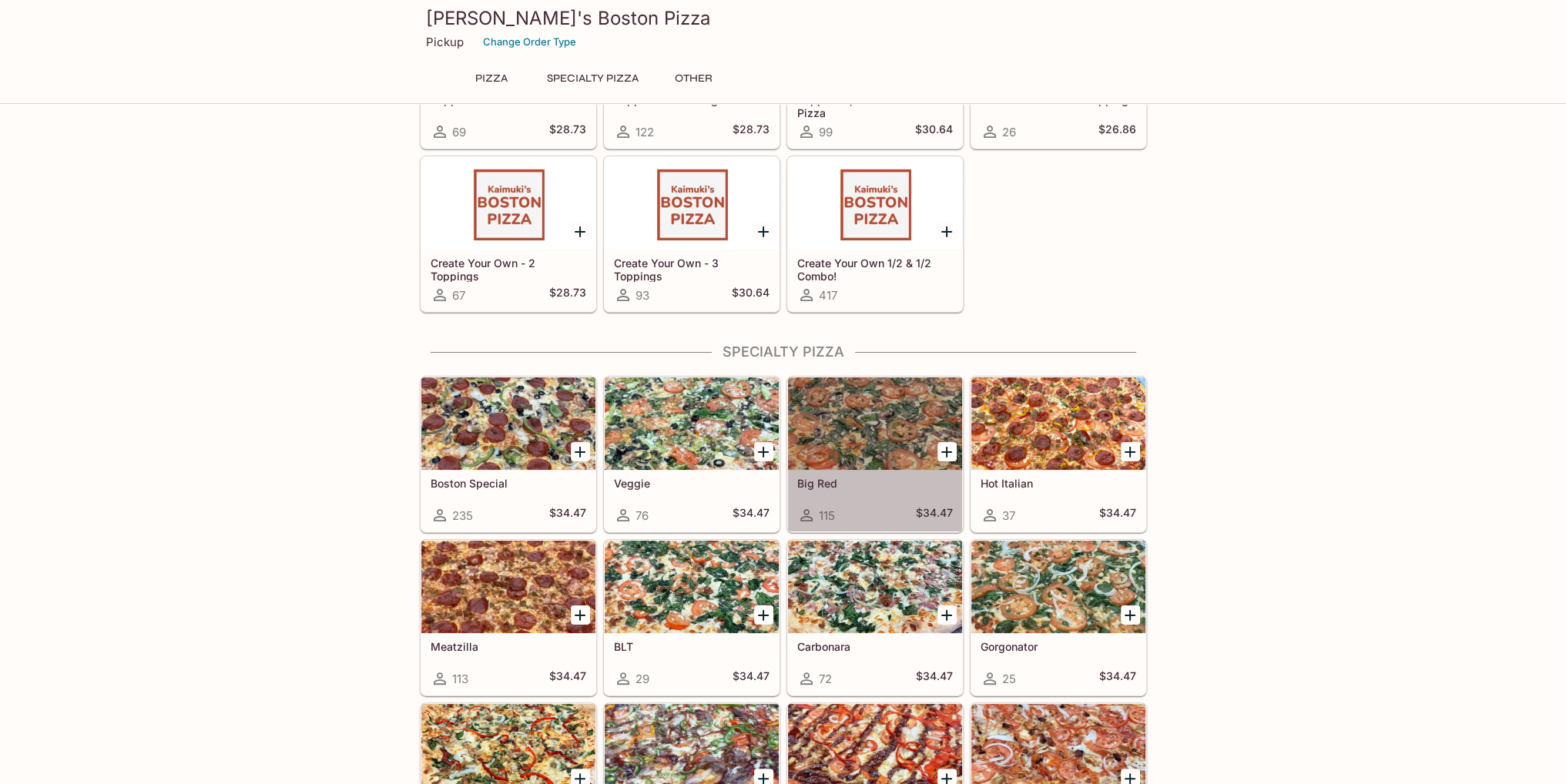
click at [868, 408] on div at bounding box center [875, 423] width 174 height 92
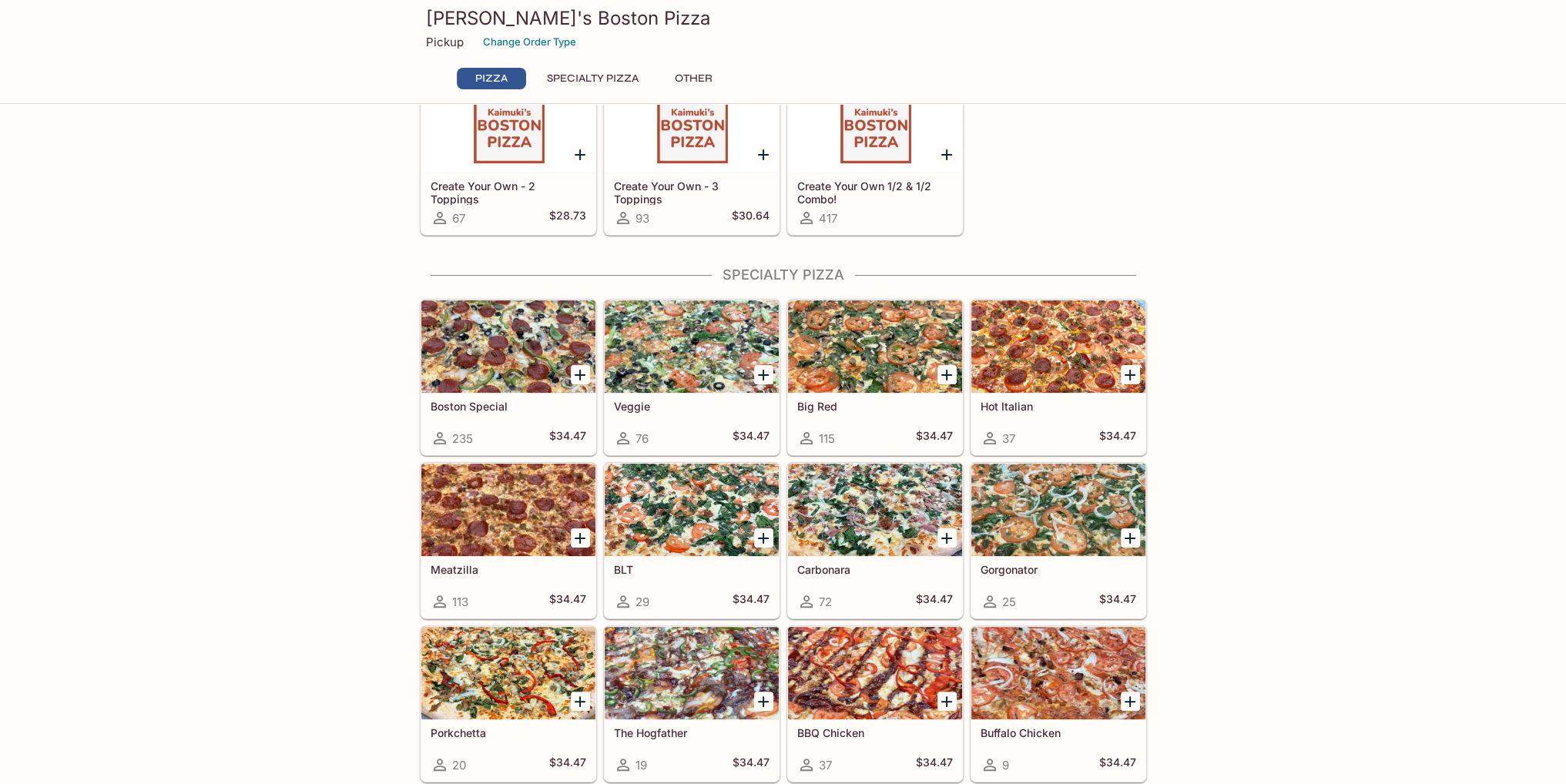
scroll to position [486, 0]
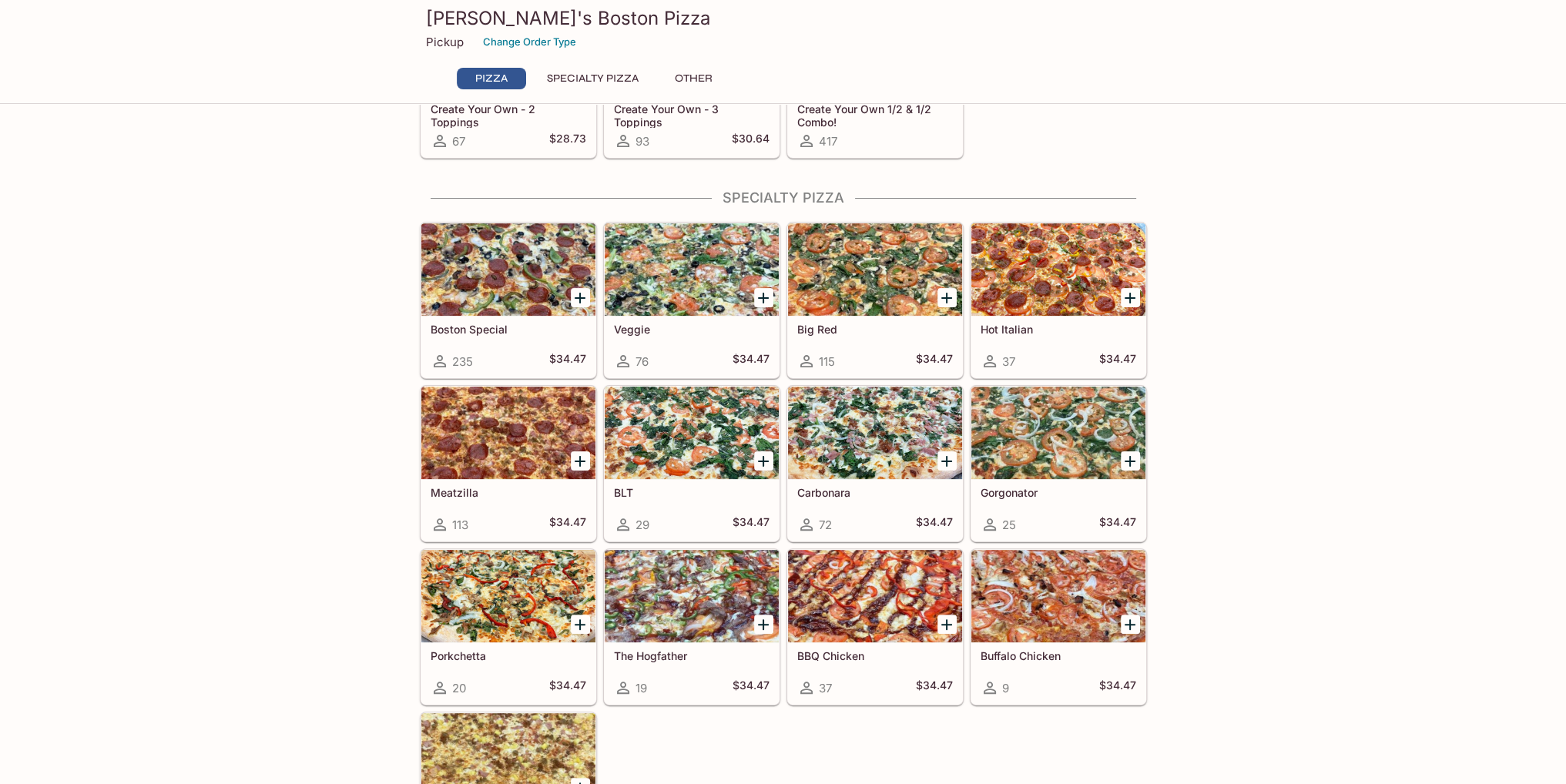
click at [1060, 455] on div at bounding box center [1058, 432] width 174 height 92
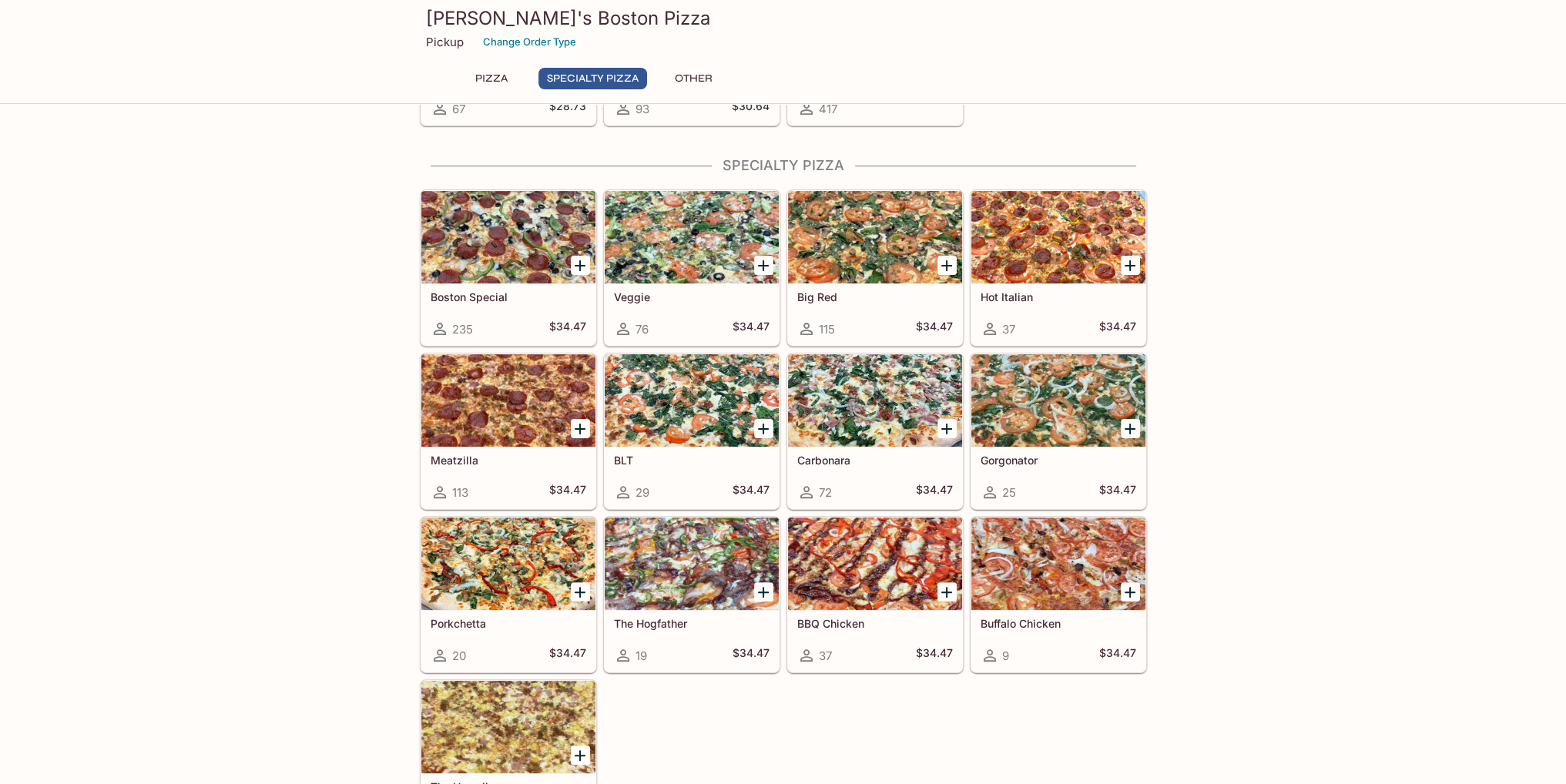
scroll to position [641, 0]
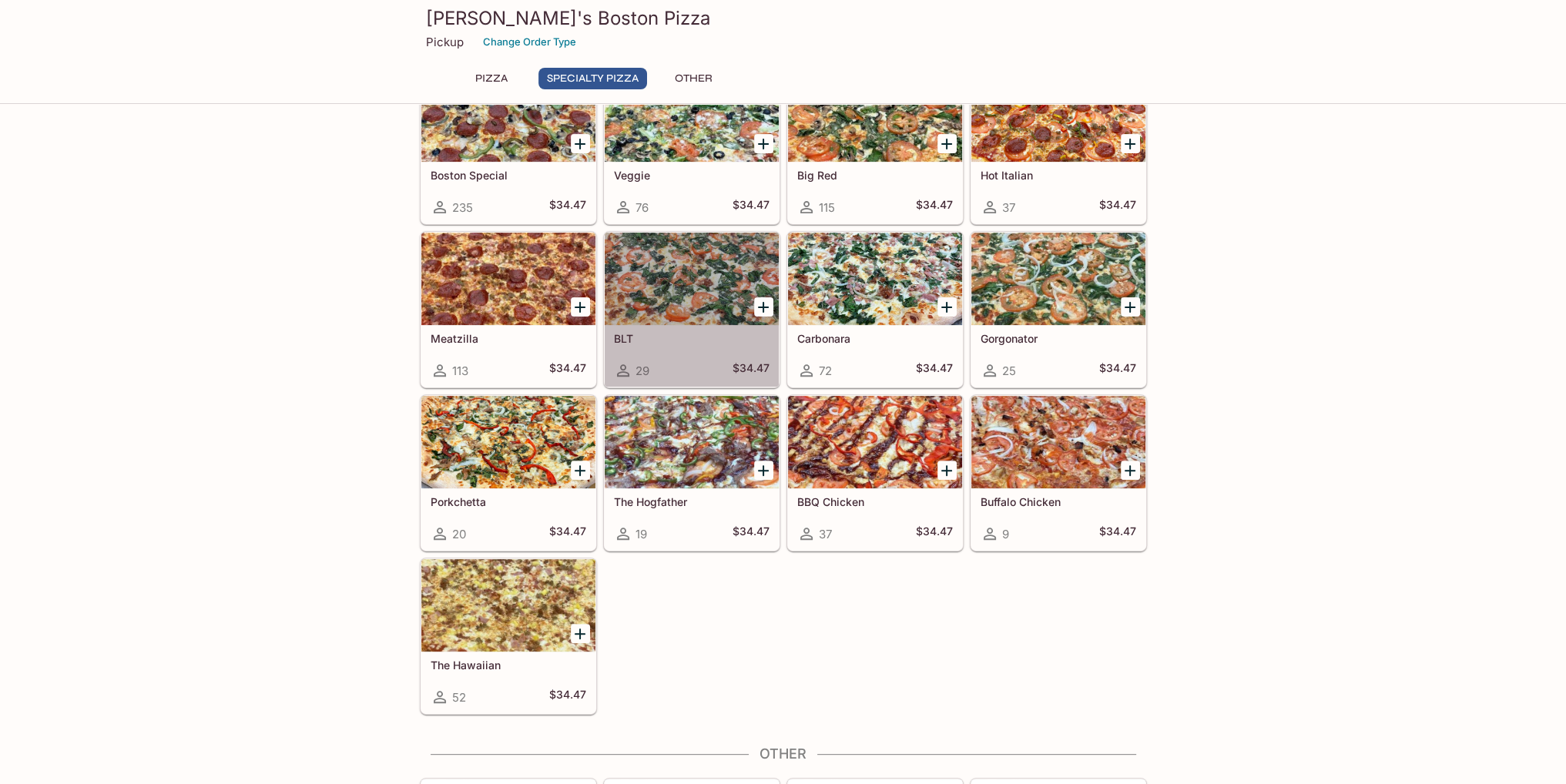
click at [711, 290] on div at bounding box center [691, 278] width 174 height 92
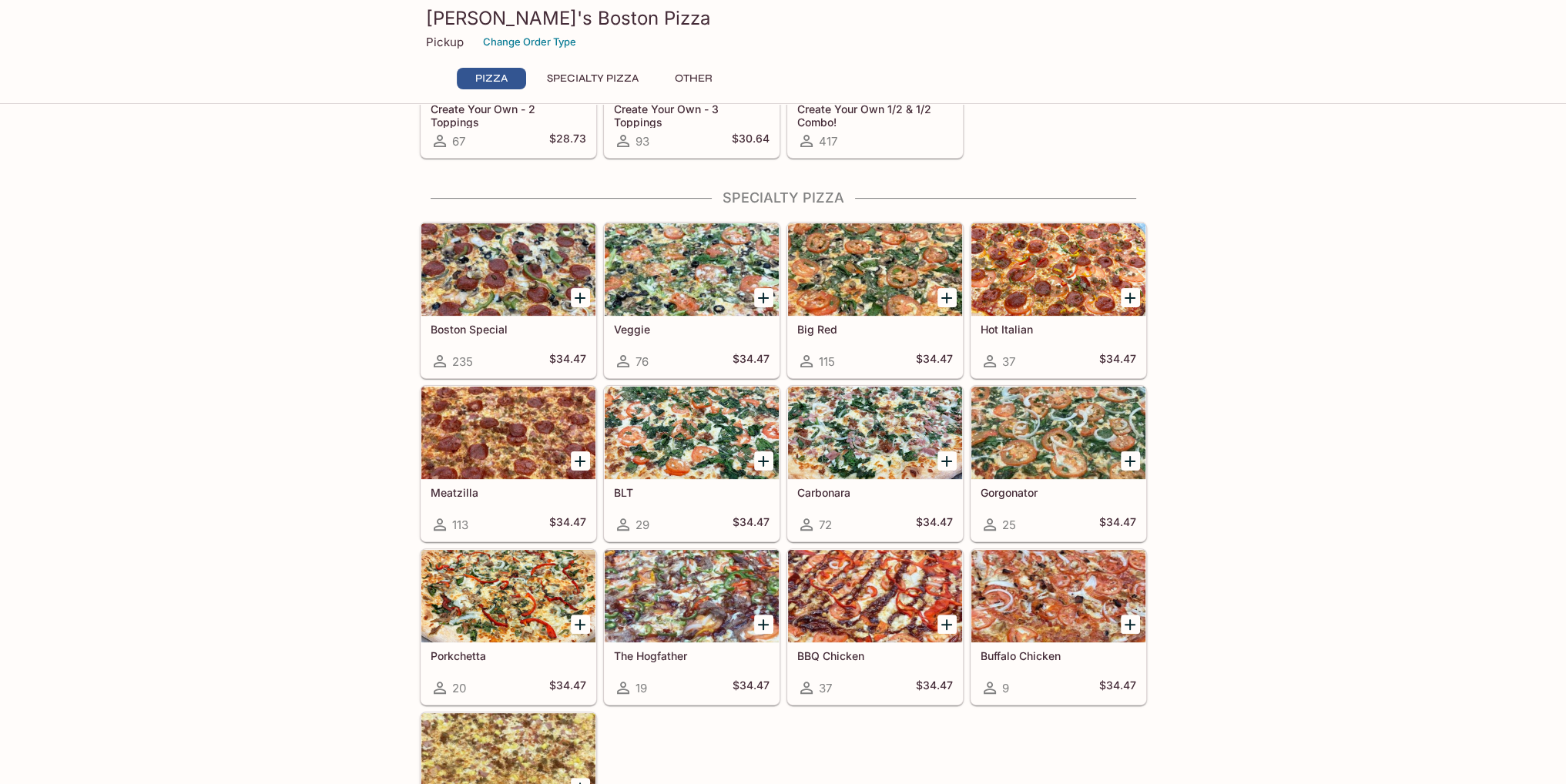
scroll to position [564, 0]
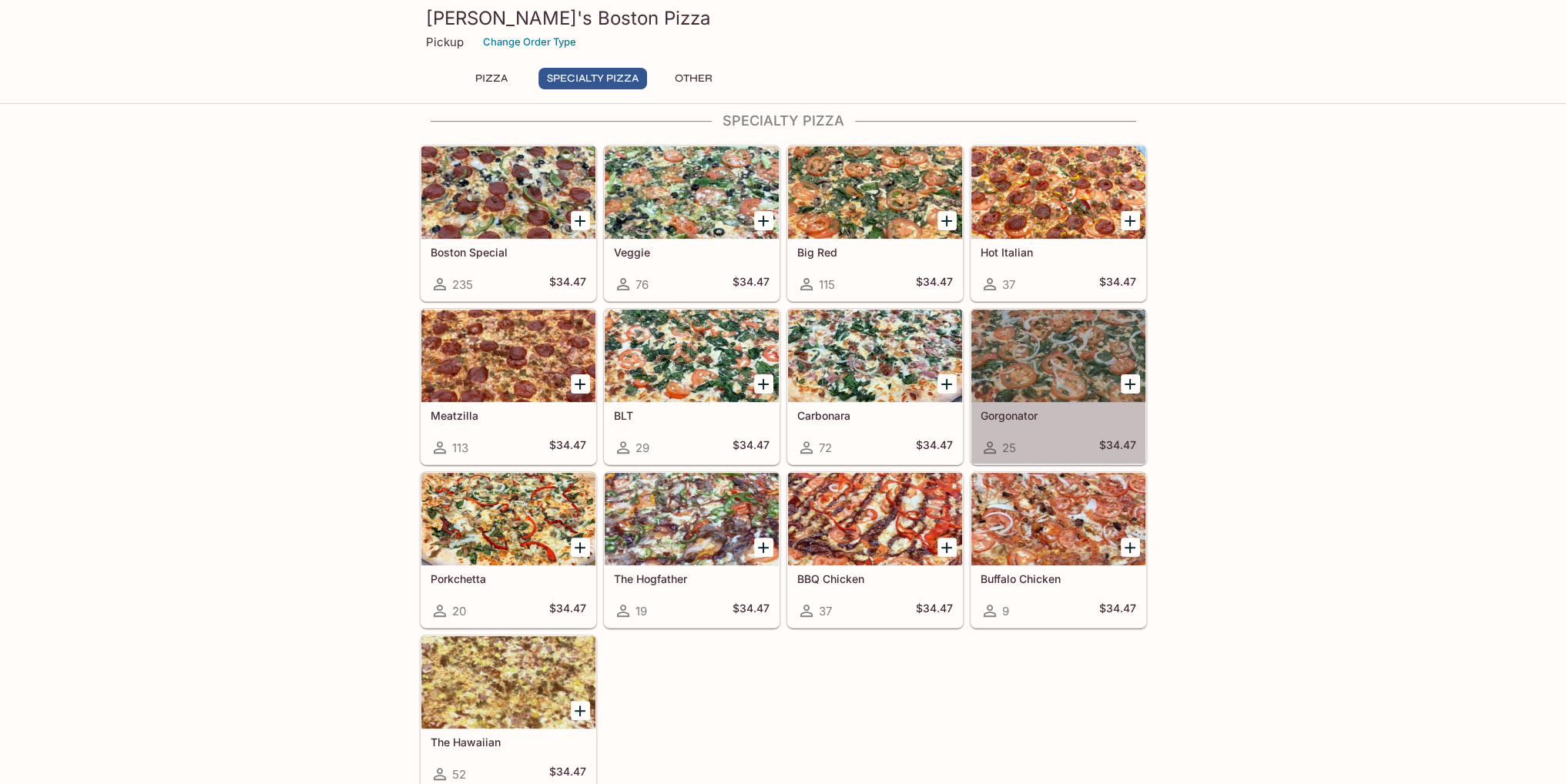
click at [1048, 376] on div at bounding box center [1058, 356] width 174 height 92
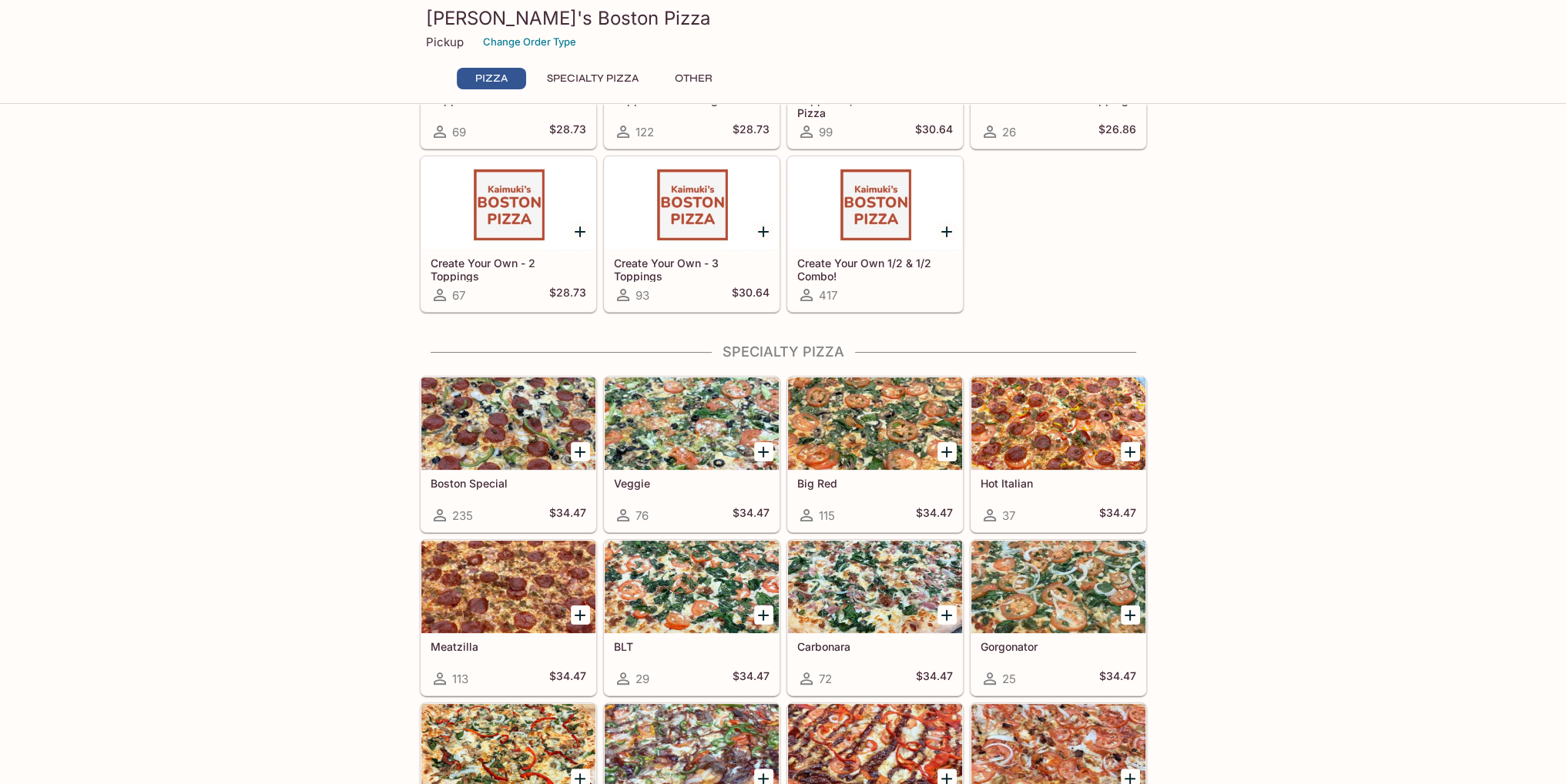
scroll to position [564, 0]
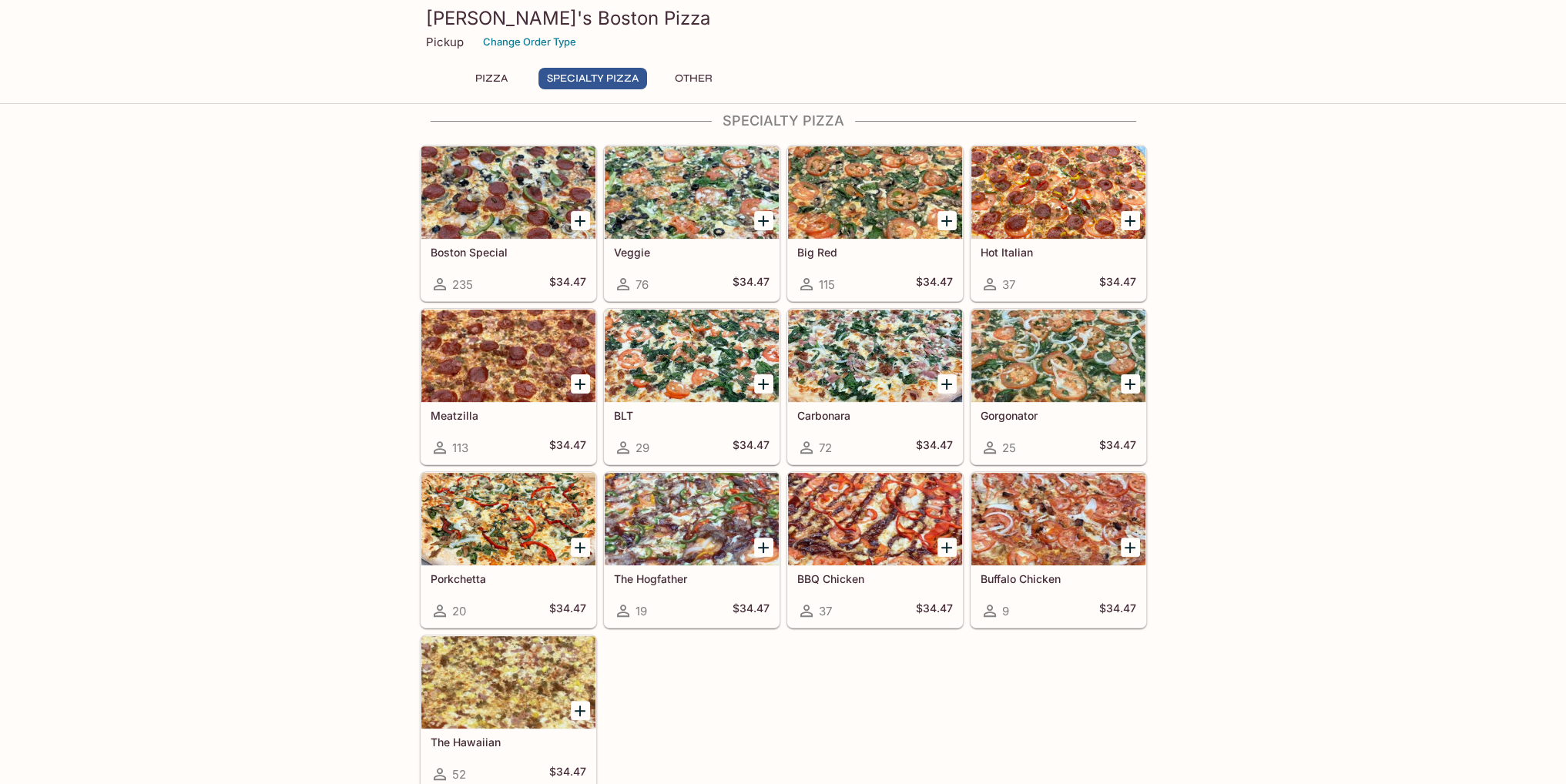
click at [502, 548] on div at bounding box center [509, 519] width 174 height 92
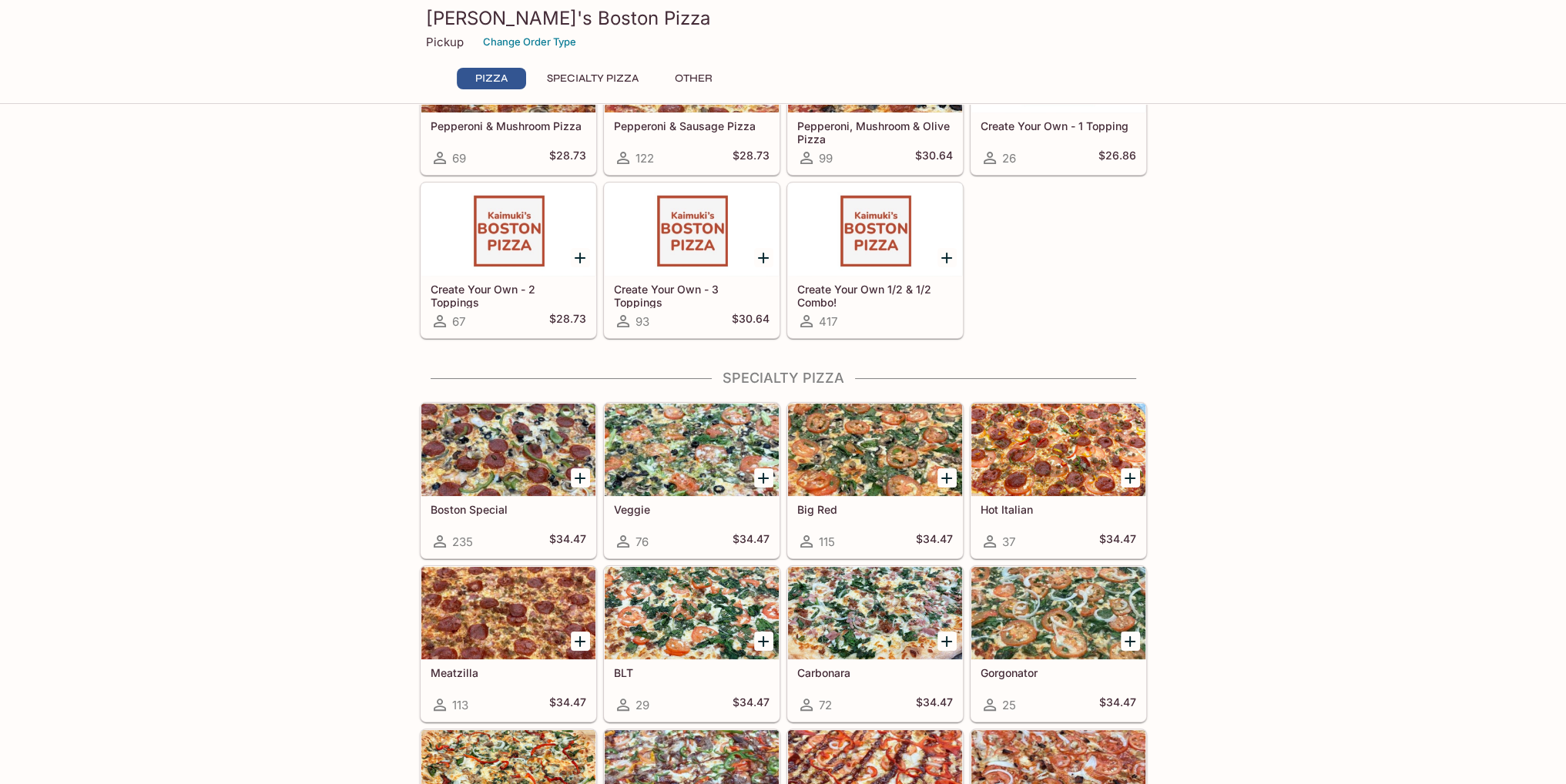
scroll to position [178, 0]
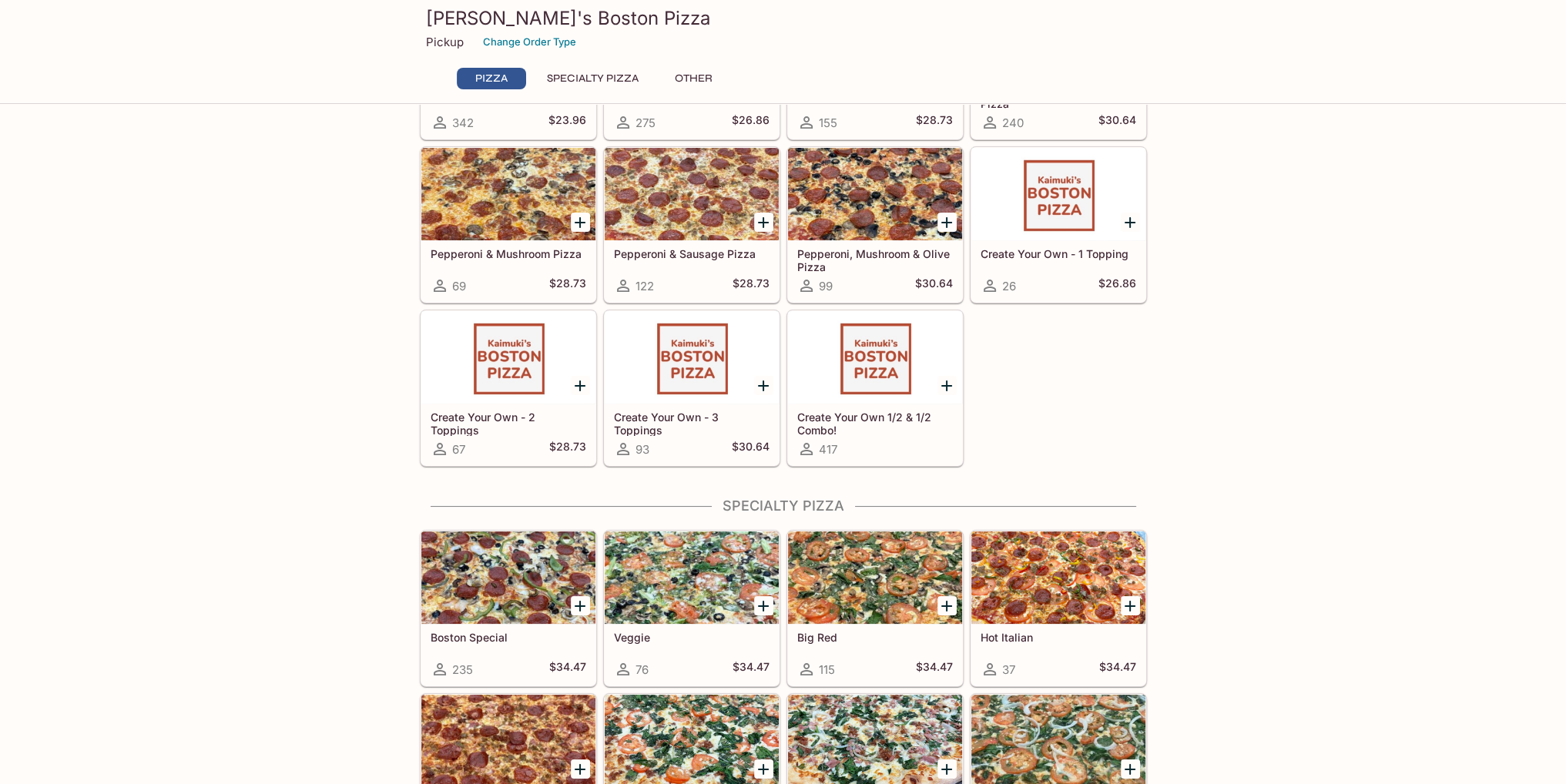
click at [866, 365] on div at bounding box center [875, 356] width 174 height 92
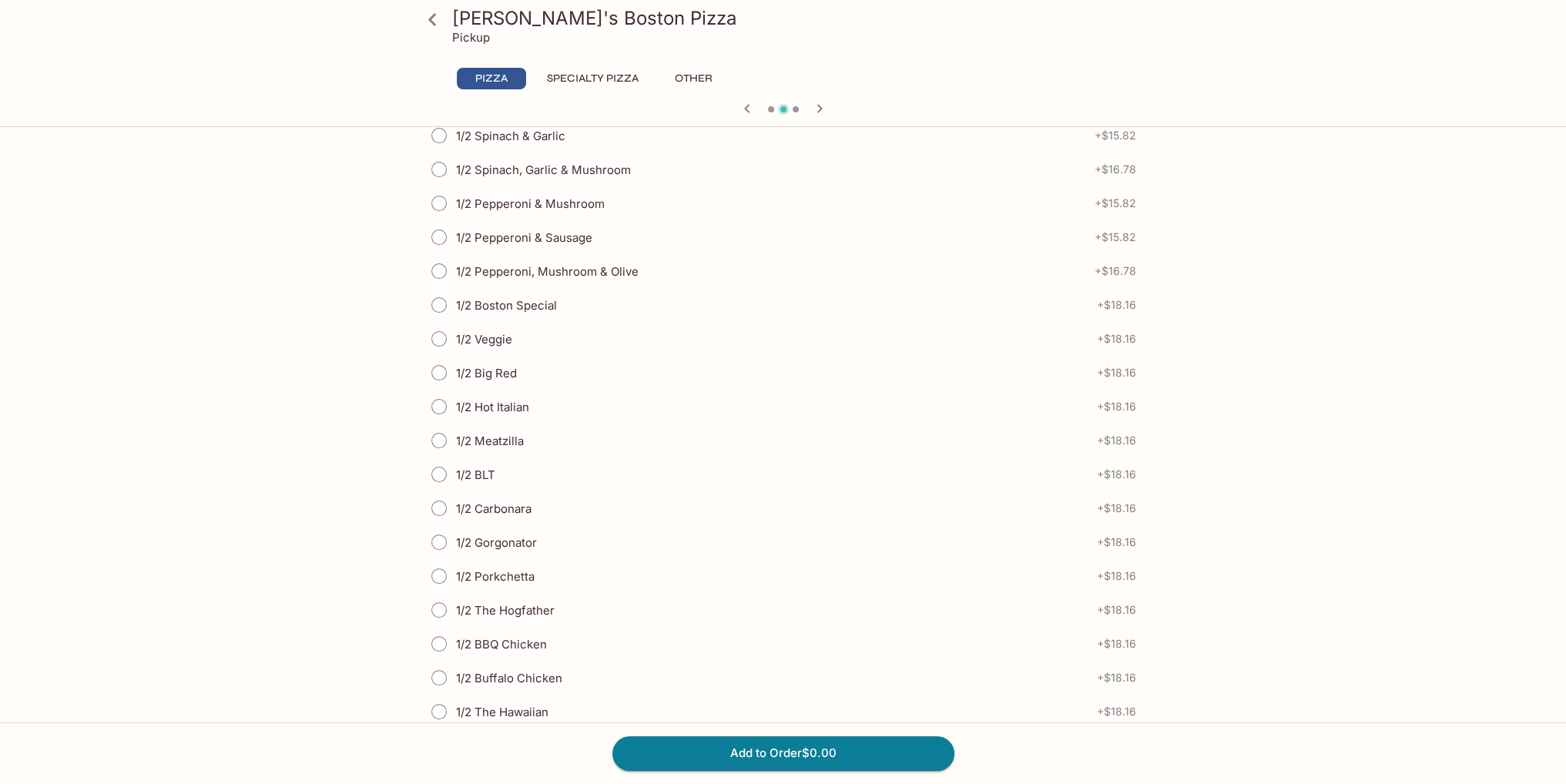
scroll to position [539, 0]
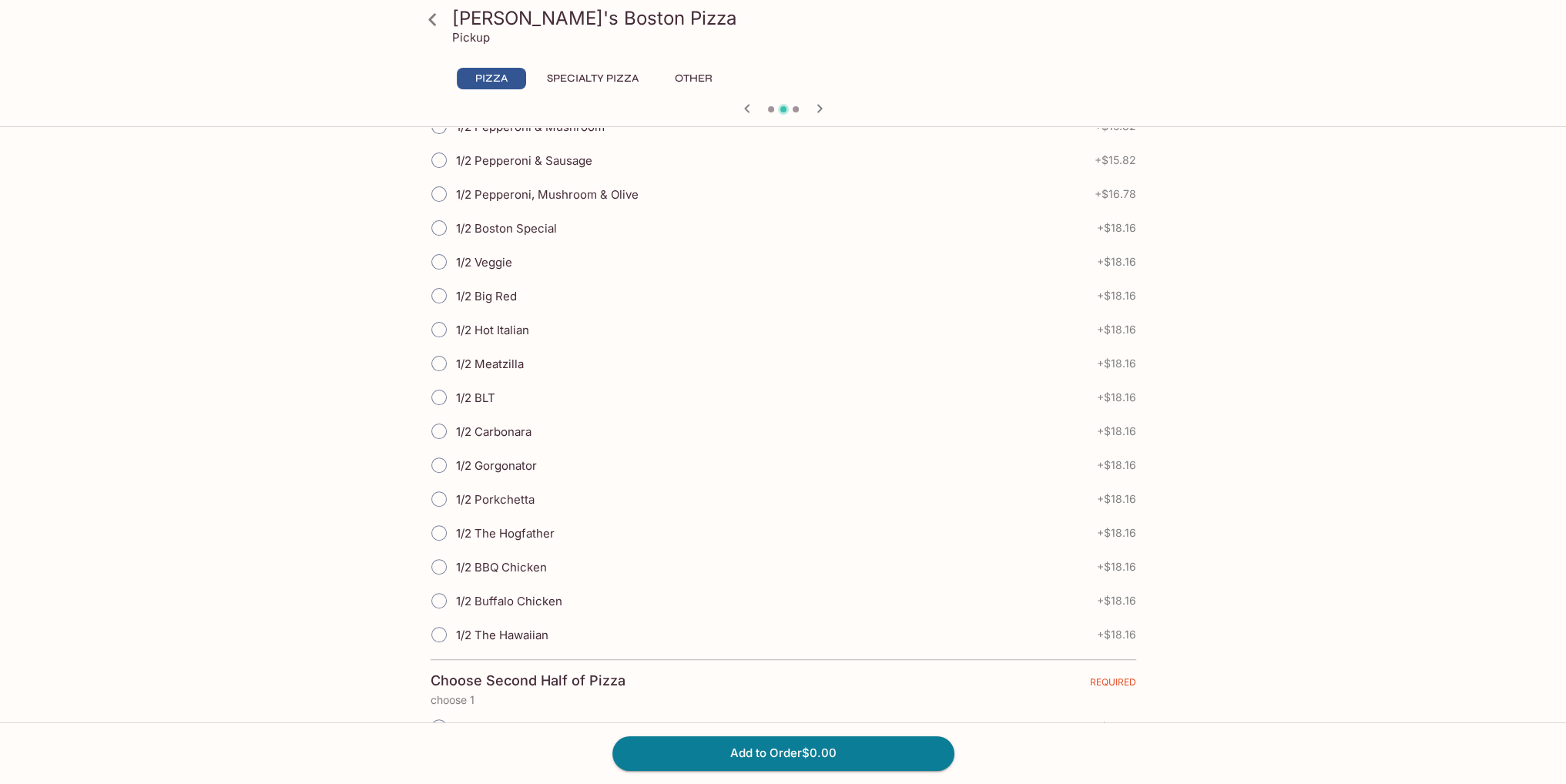
click at [437, 387] on input "1/2 BLT" at bounding box center [438, 397] width 32 height 32
radio input "true"
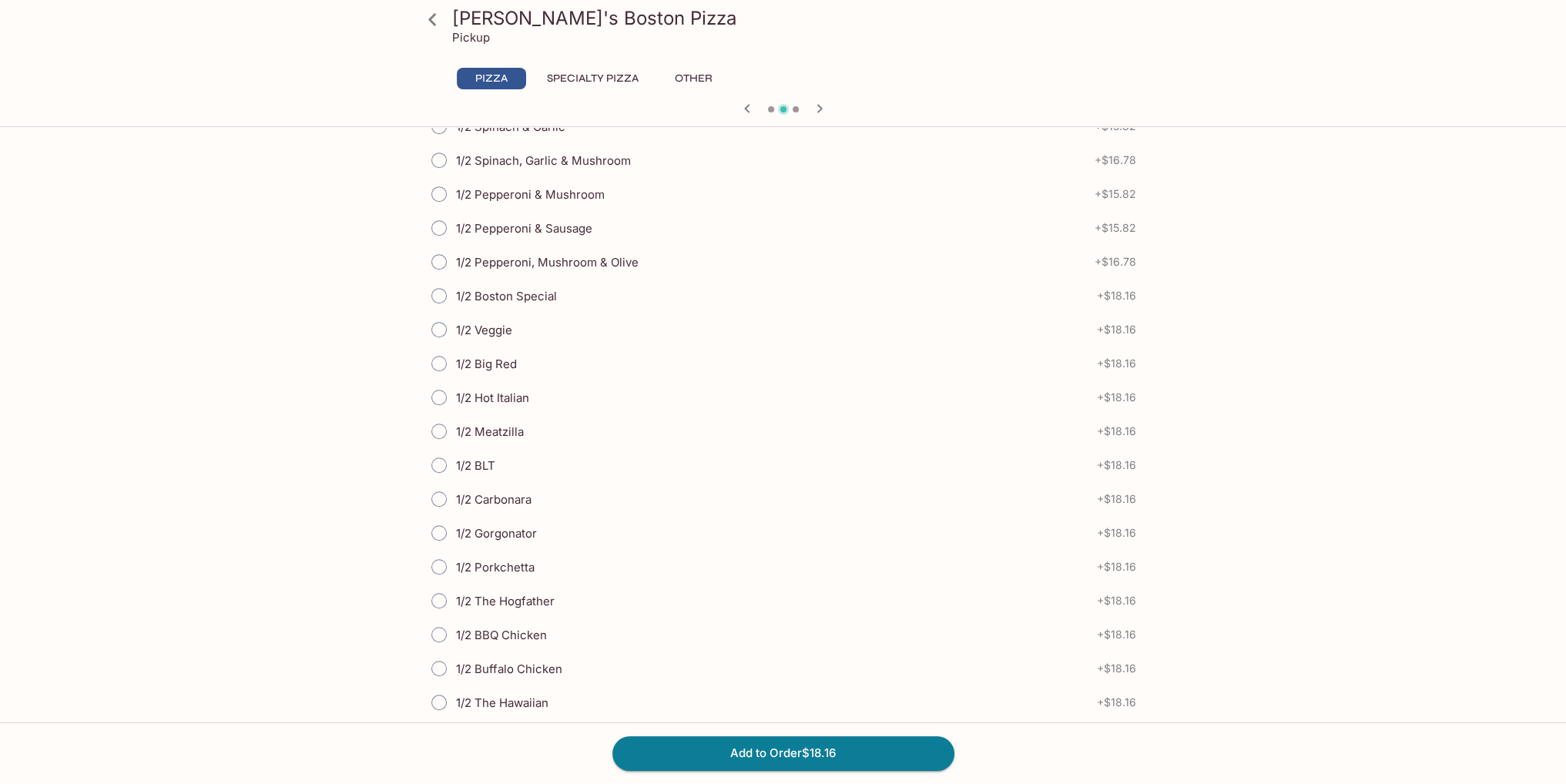
scroll to position [1232, 0]
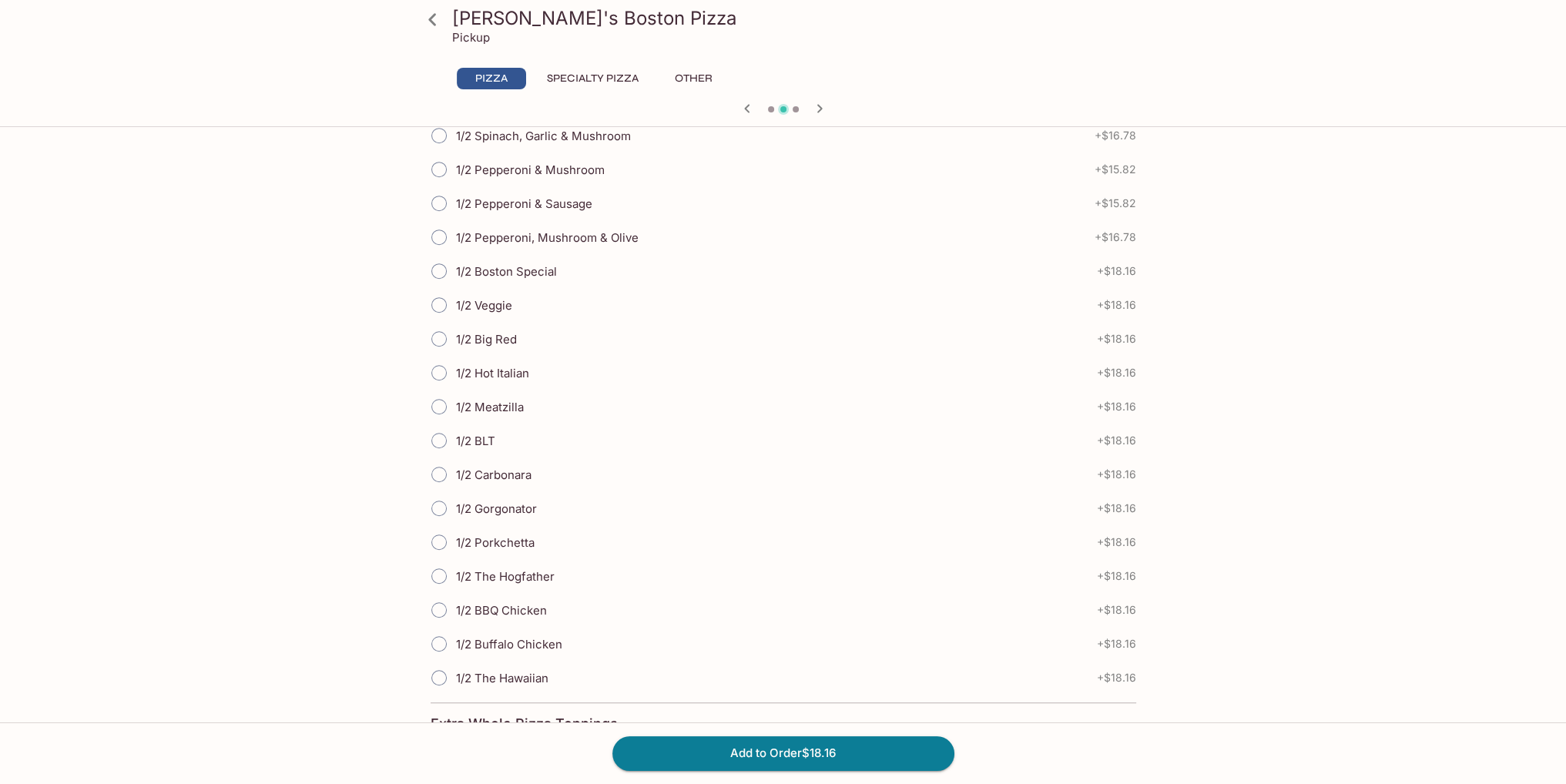
click at [437, 536] on input "1/2 Porkchetta" at bounding box center [438, 542] width 32 height 32
radio input "true"
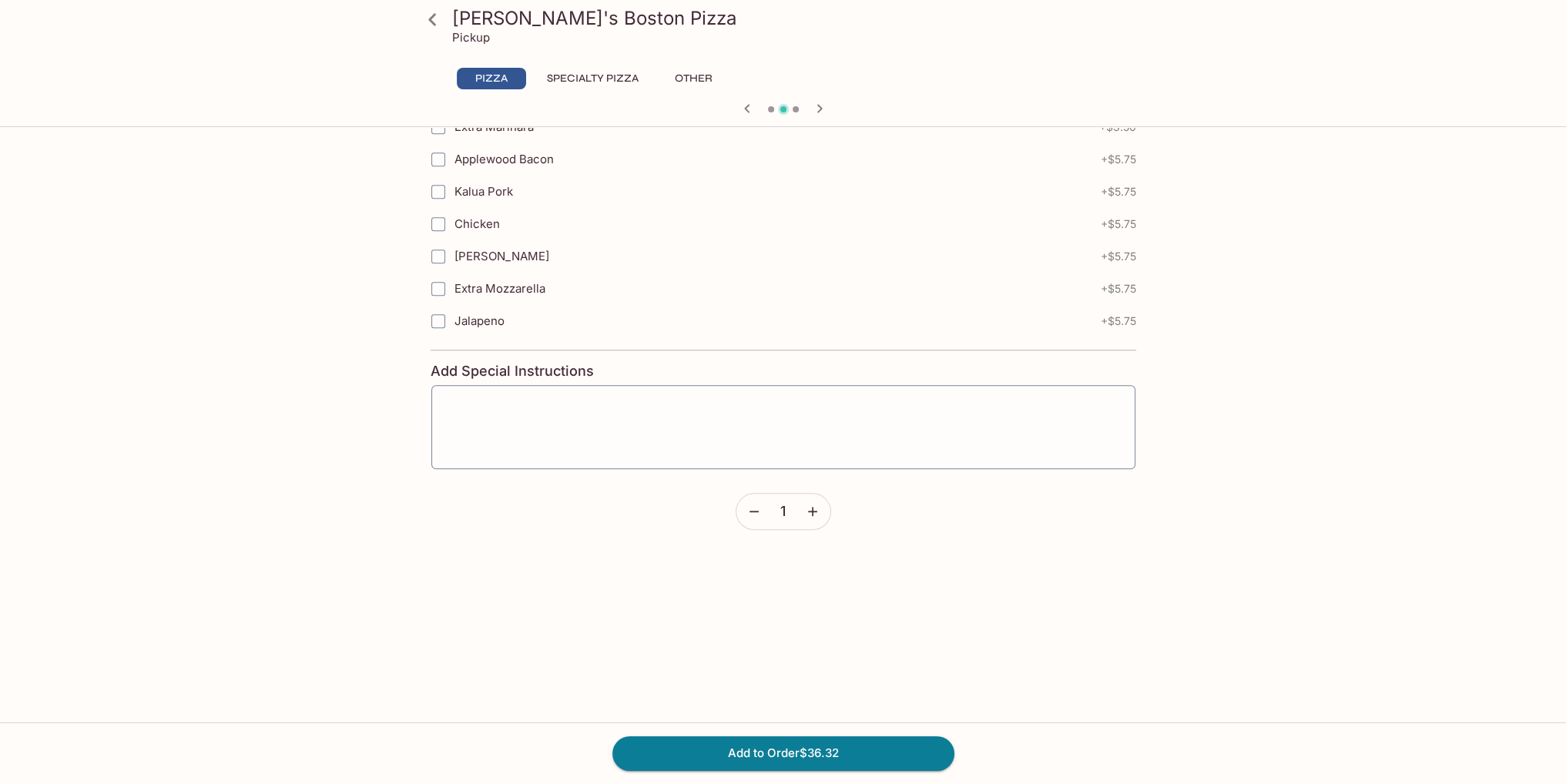
scroll to position [2387, 0]
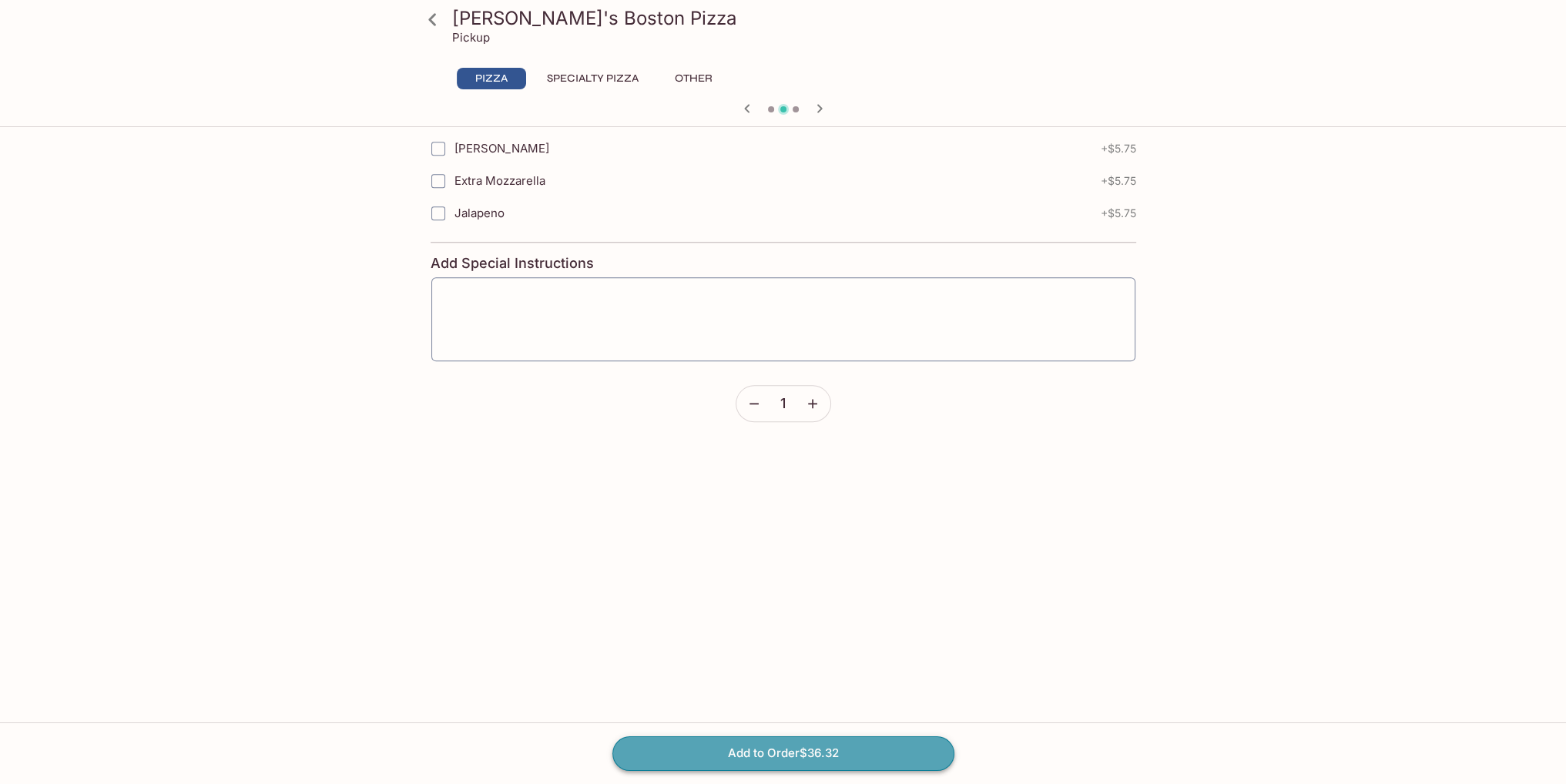
click at [821, 757] on button "Add to Order $36.32" at bounding box center [783, 752] width 342 height 34
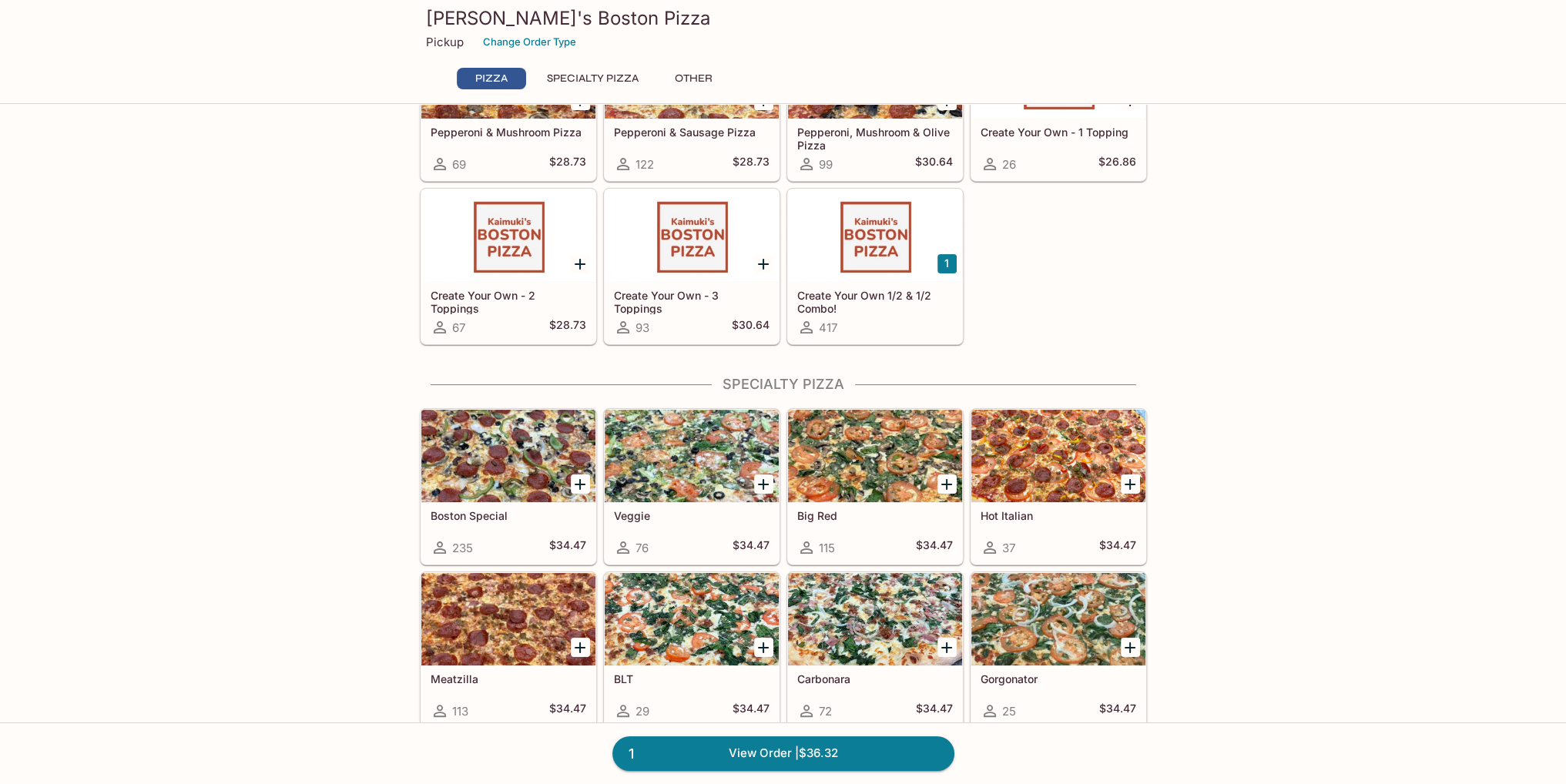
scroll to position [308, 0]
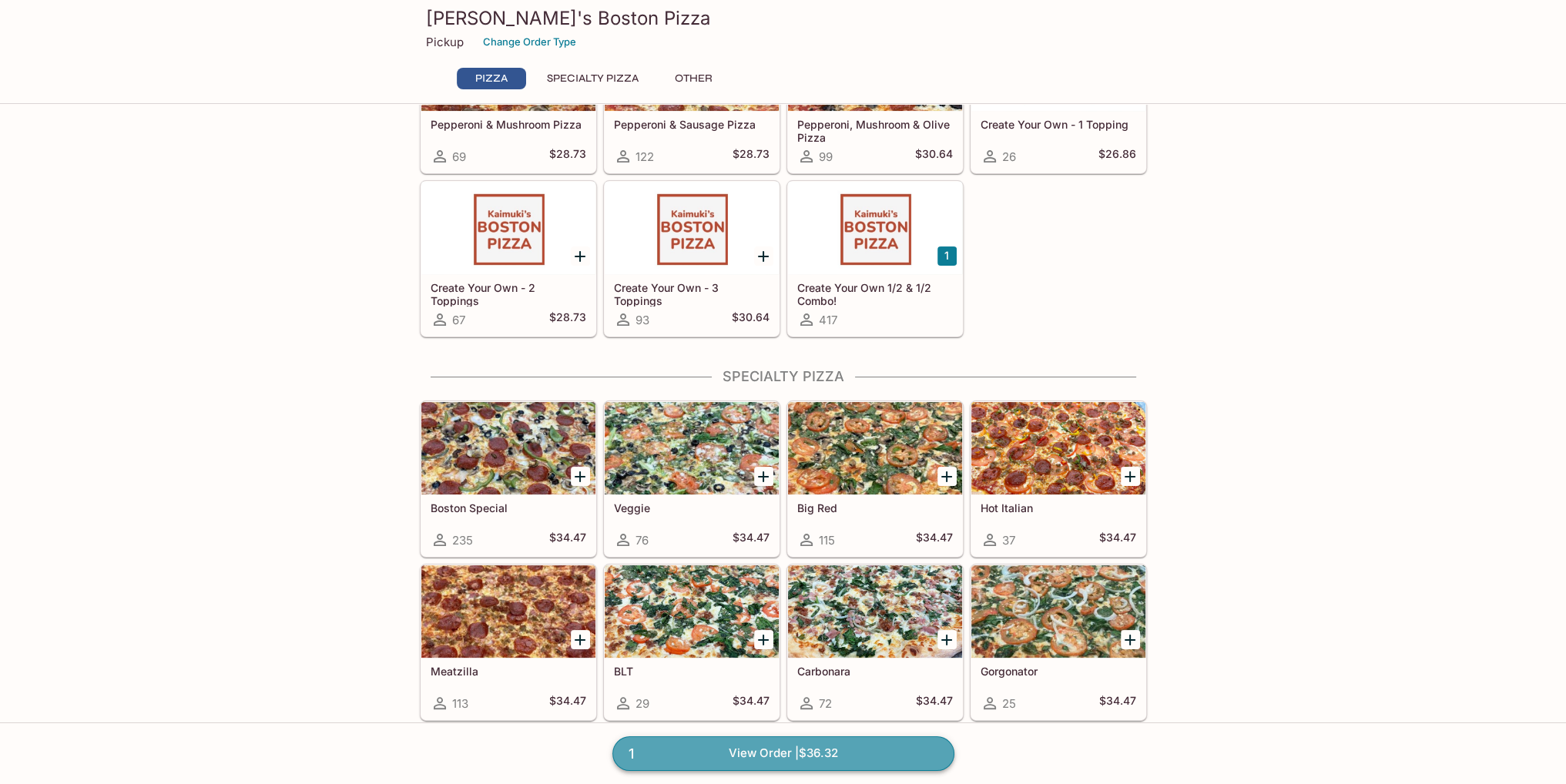
click at [817, 749] on link "1 View Order | $36.32" at bounding box center [783, 752] width 342 height 34
